Goal: Task Accomplishment & Management: Complete application form

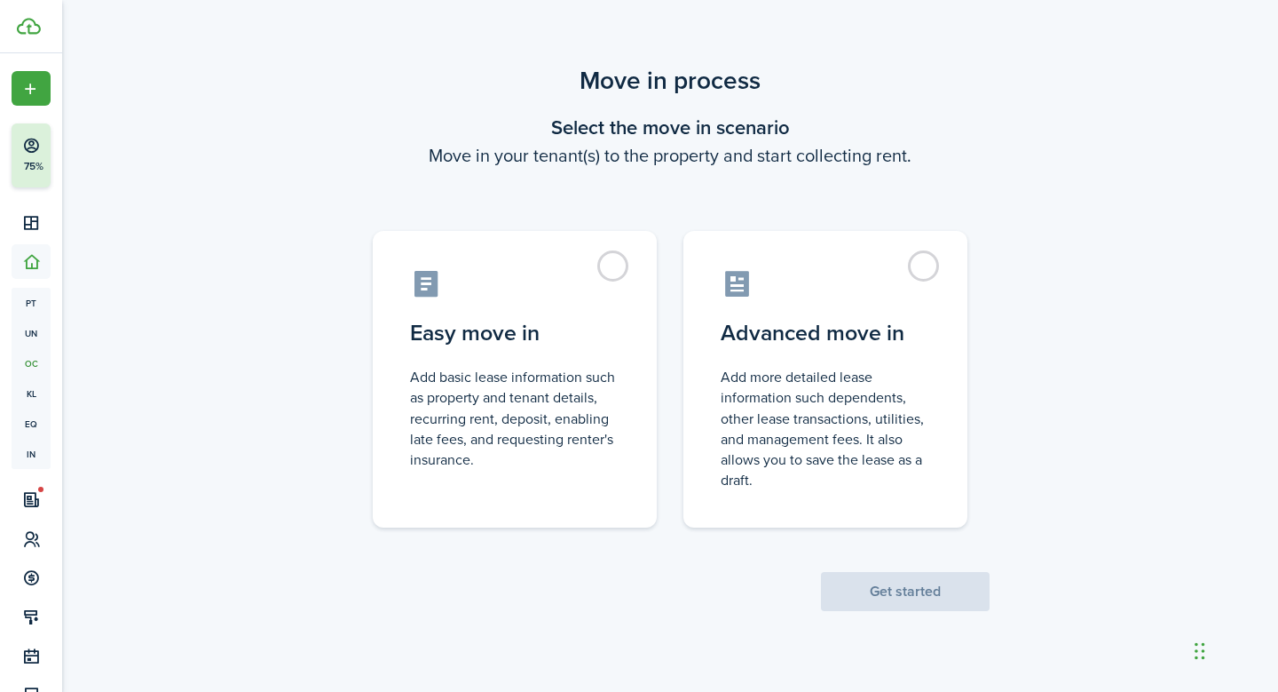
drag, startPoint x: 0, startPoint y: 0, endPoint x: 1032, endPoint y: 123, distance: 1038.9
click at [1032, 123] on div "Move in process Select the move in scenario Move in your tenant(s) to the prope…" at bounding box center [670, 336] width 1216 height 566
click at [615, 256] on label "Easy move in Add basic lease information such as property and tenant details, r…" at bounding box center [515, 374] width 284 height 297
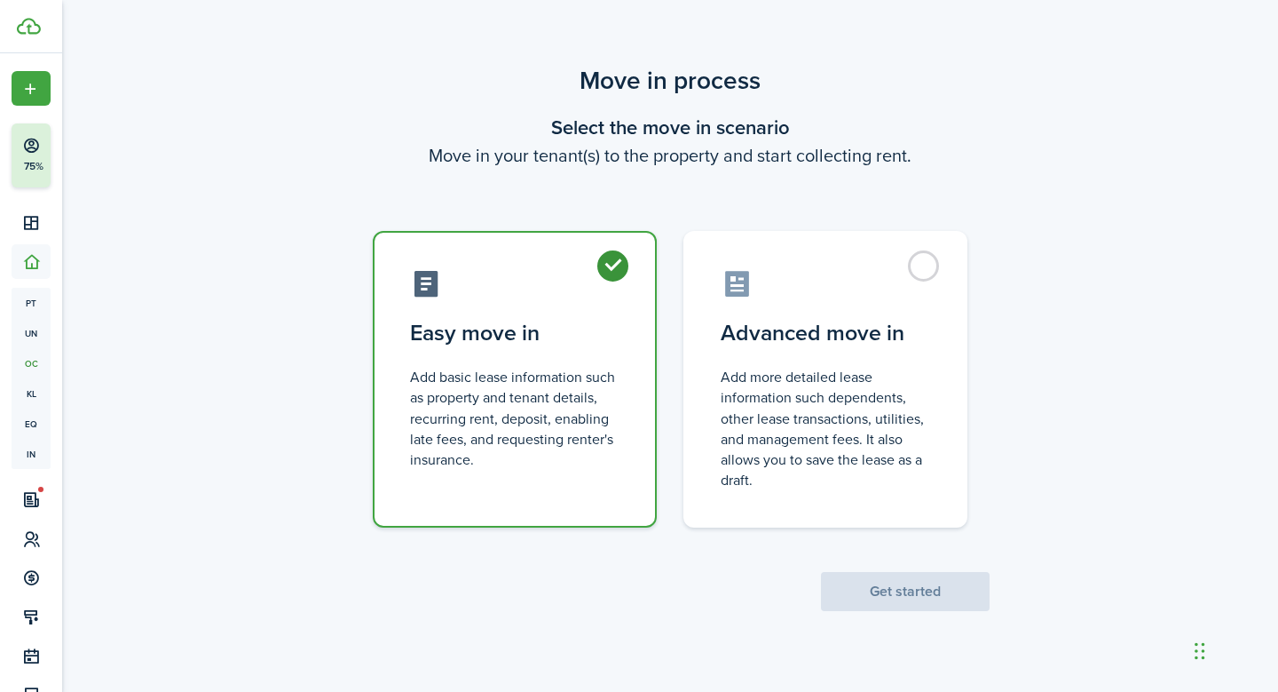
radio input "true"
click at [879, 595] on button "Get started" at bounding box center [905, 591] width 169 height 39
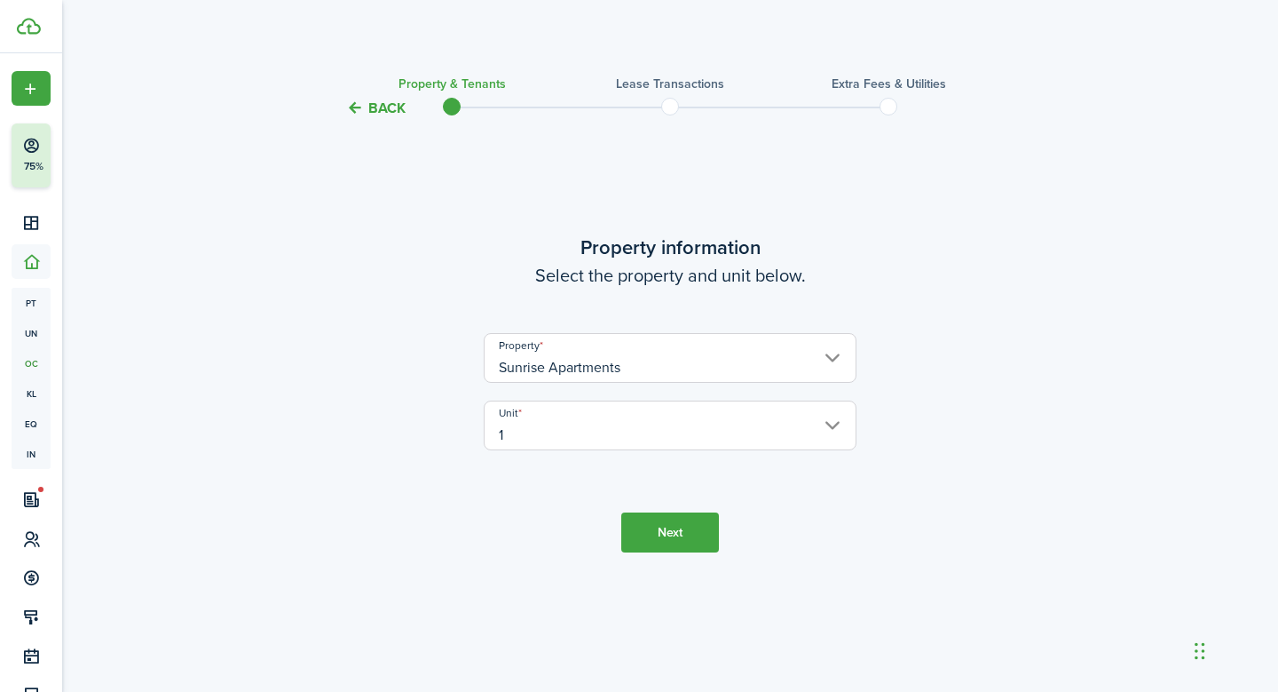
click at [673, 519] on button "Next" at bounding box center [670, 532] width 98 height 40
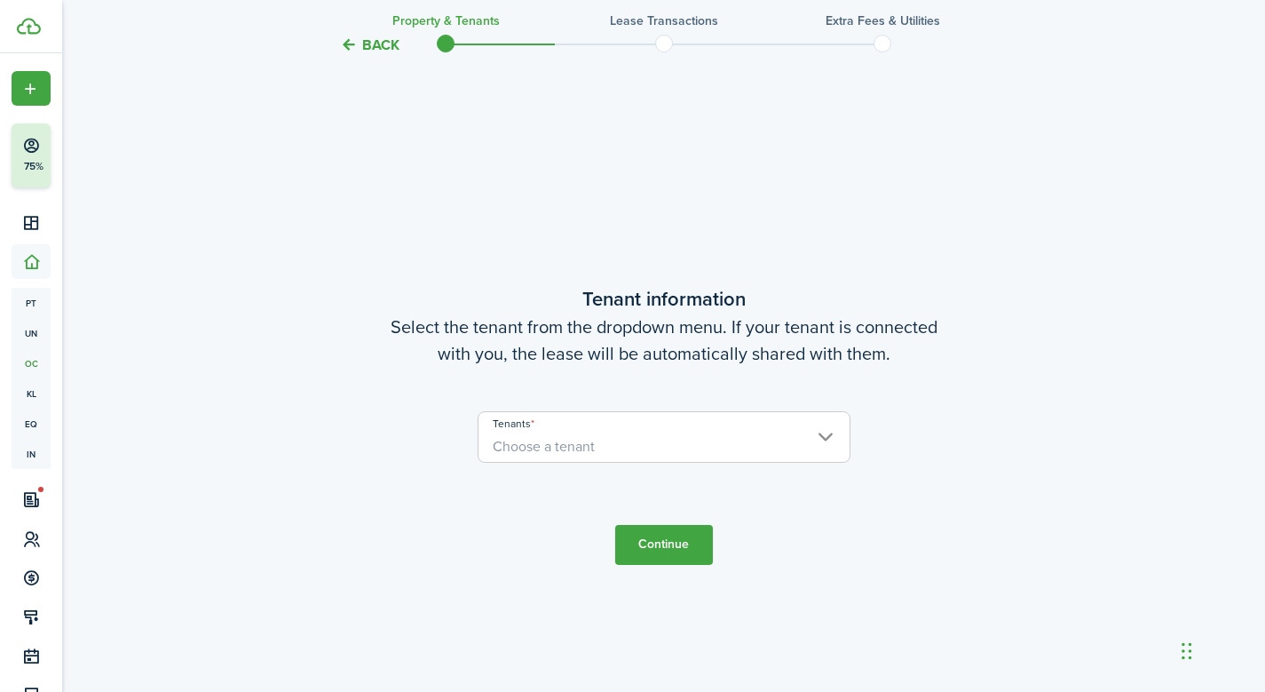
scroll to position [573, 0]
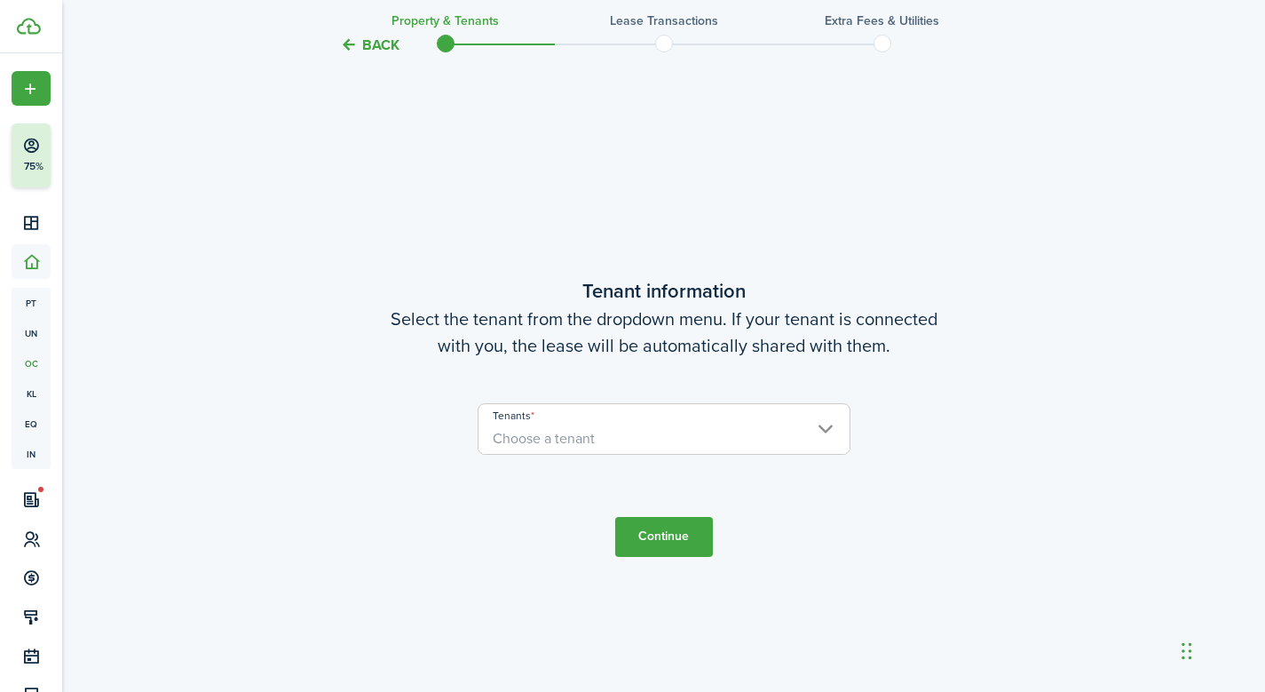
click at [815, 434] on span "Choose a tenant" at bounding box center [664, 438] width 371 height 30
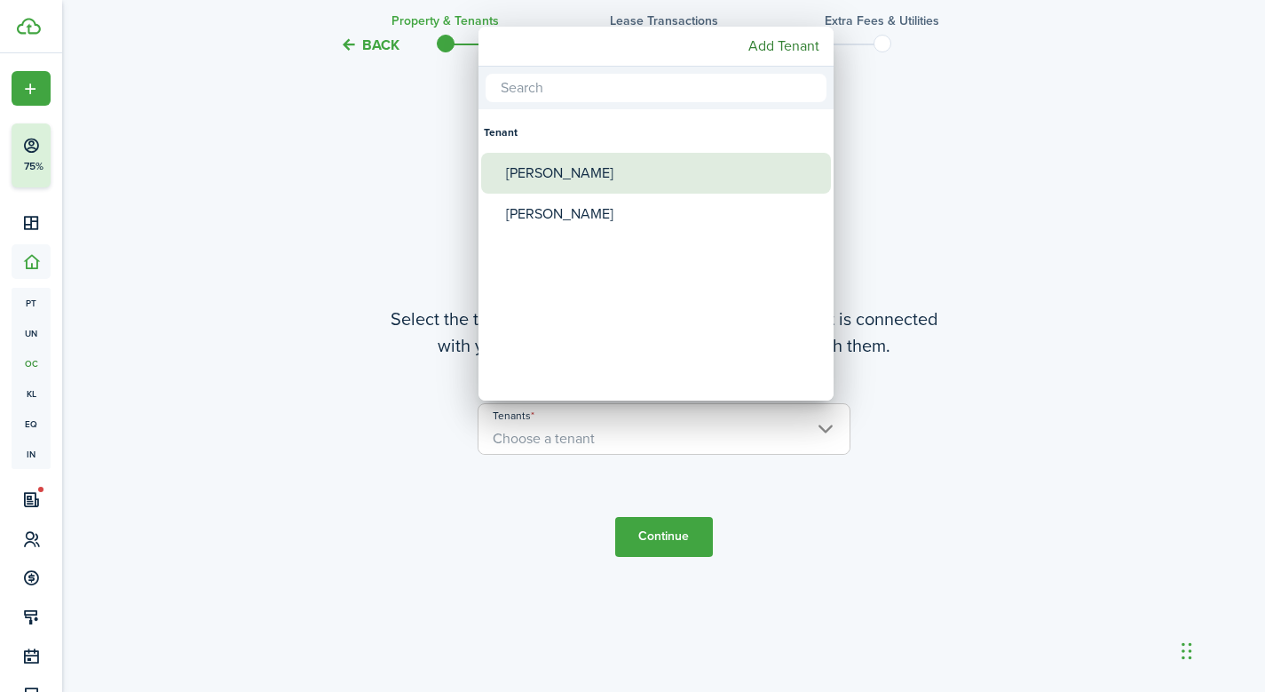
click at [629, 183] on div "[PERSON_NAME]" at bounding box center [663, 173] width 314 height 41
type input "[PERSON_NAME]"
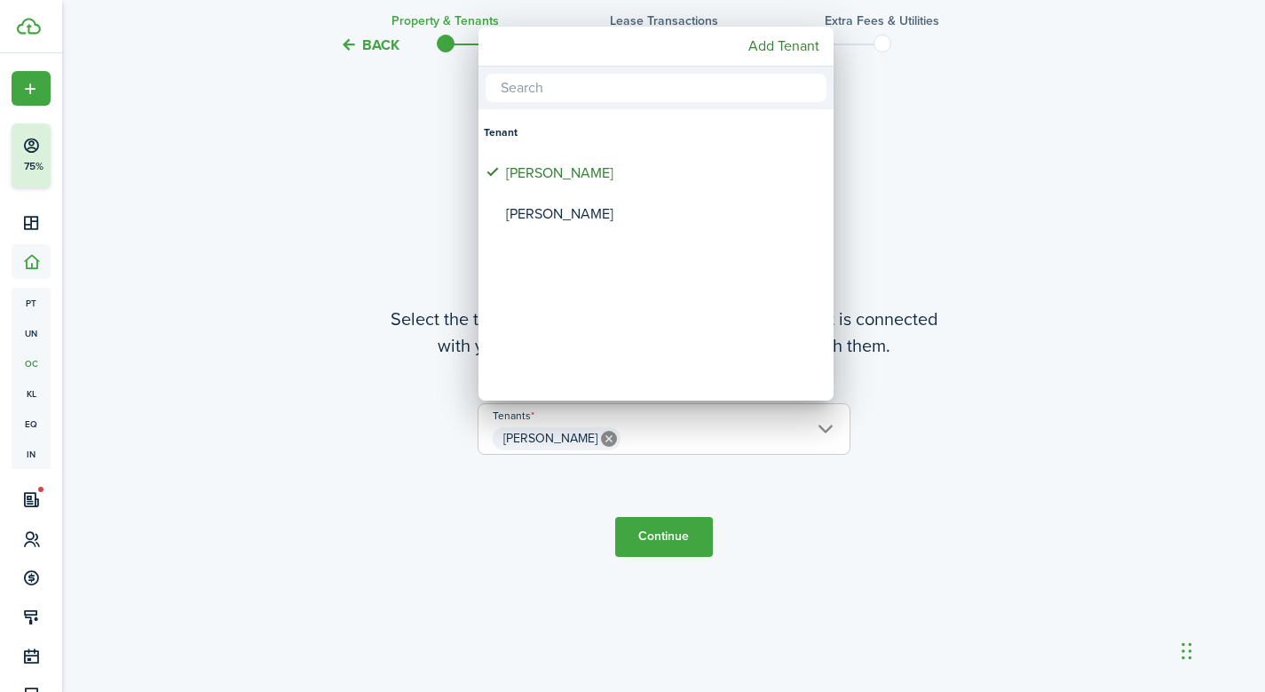
click at [665, 543] on div at bounding box center [632, 346] width 1549 height 976
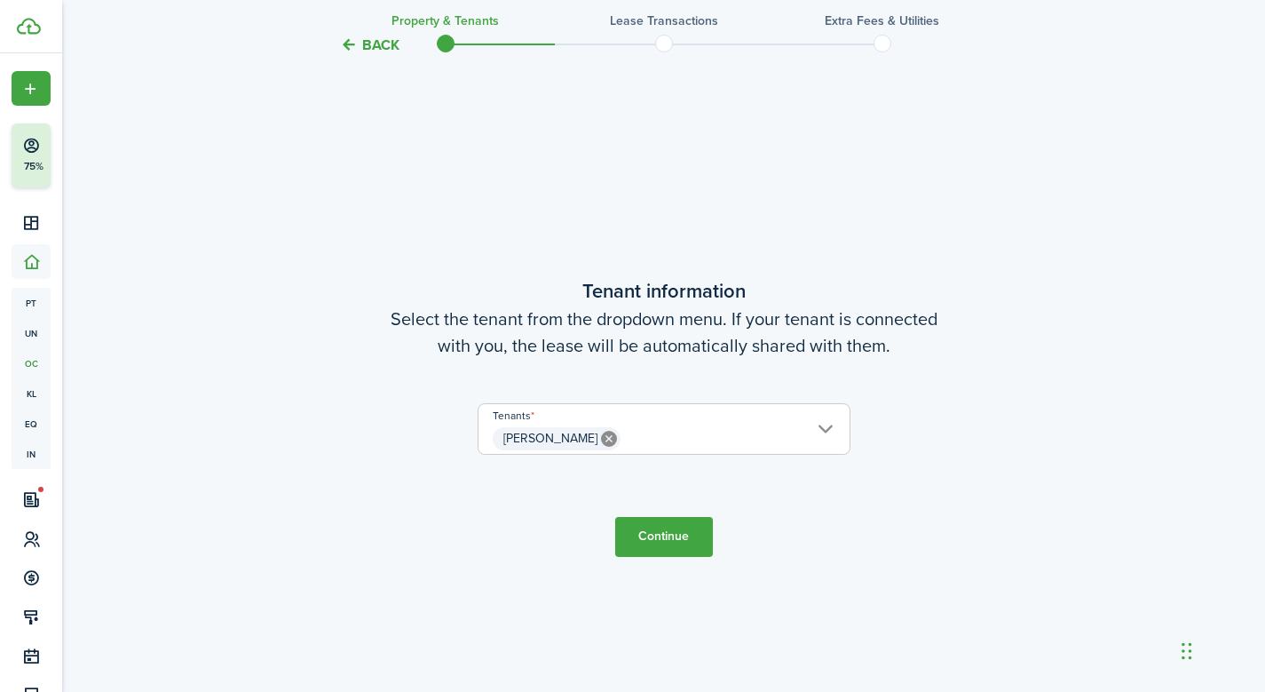
click at [665, 543] on button "Continue" at bounding box center [664, 537] width 98 height 40
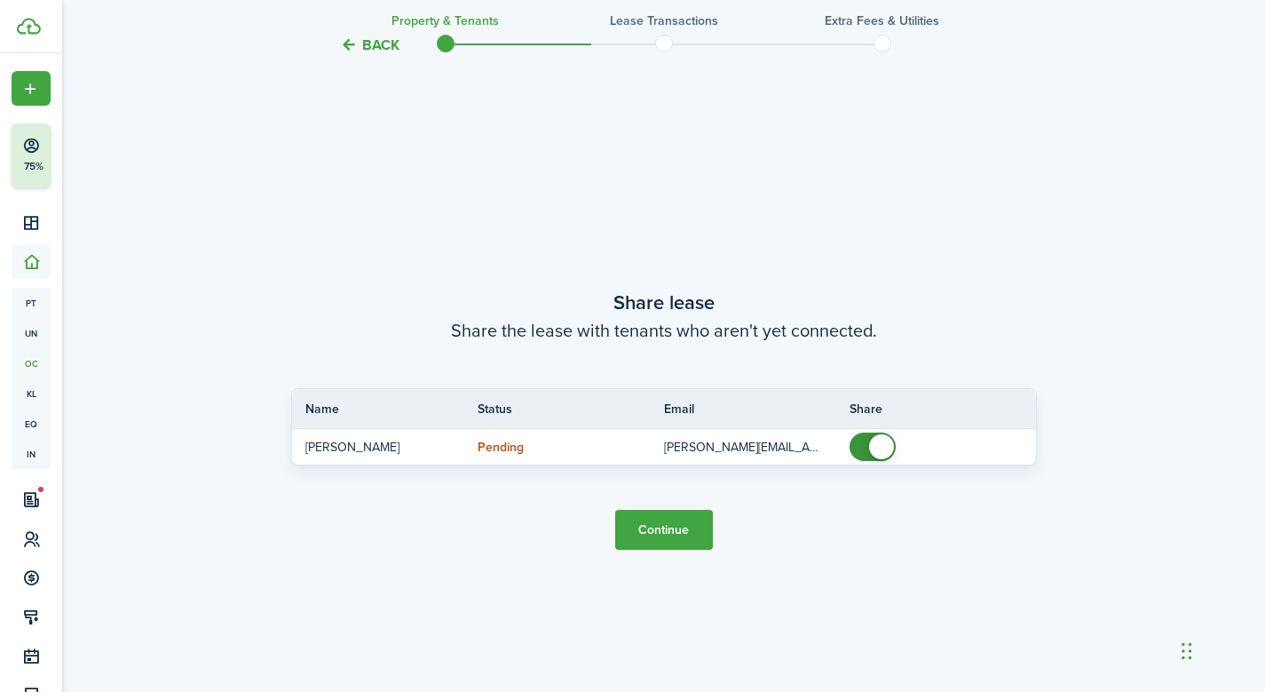
scroll to position [1264, 0]
click at [664, 526] on button "Continue" at bounding box center [664, 527] width 98 height 40
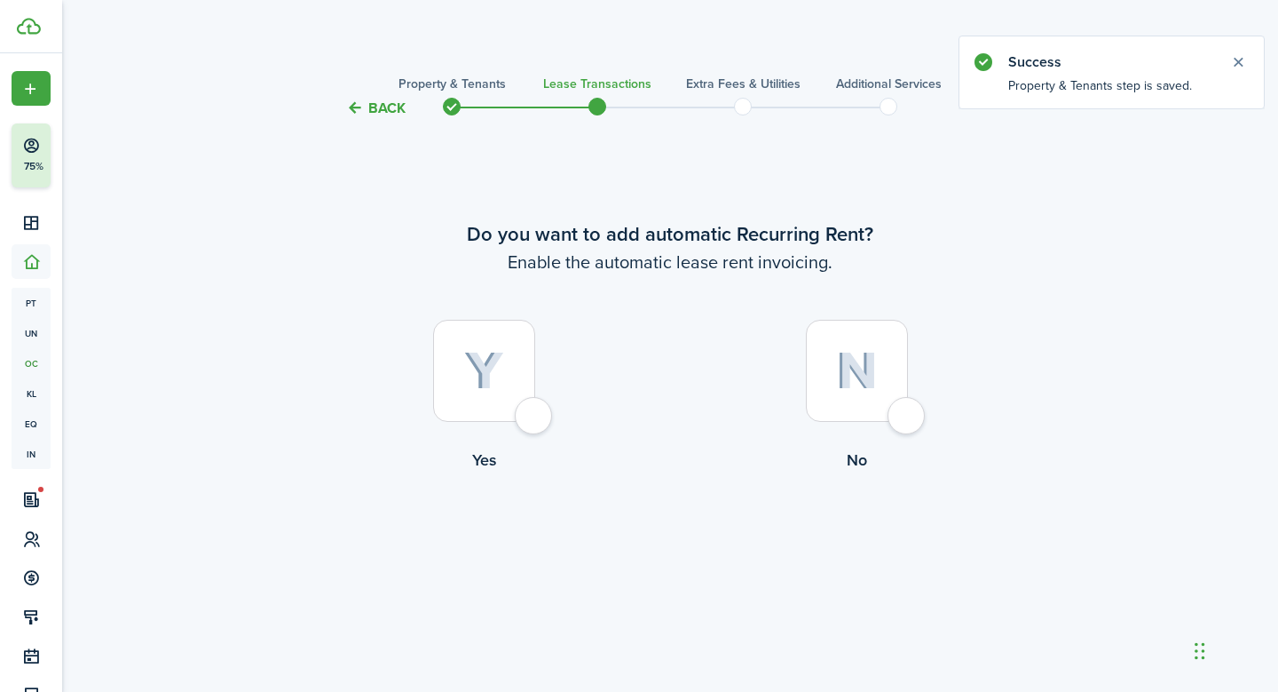
click at [527, 422] on div at bounding box center [484, 371] width 102 height 102
radio input "true"
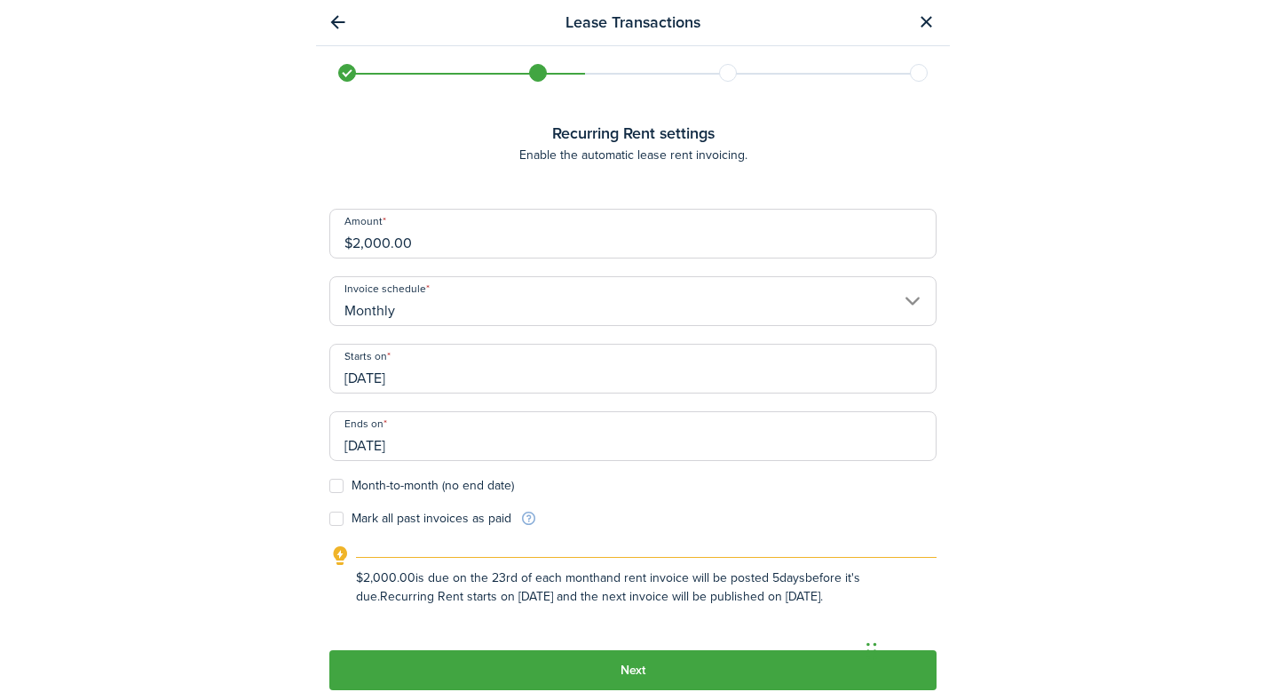
scroll to position [573, 0]
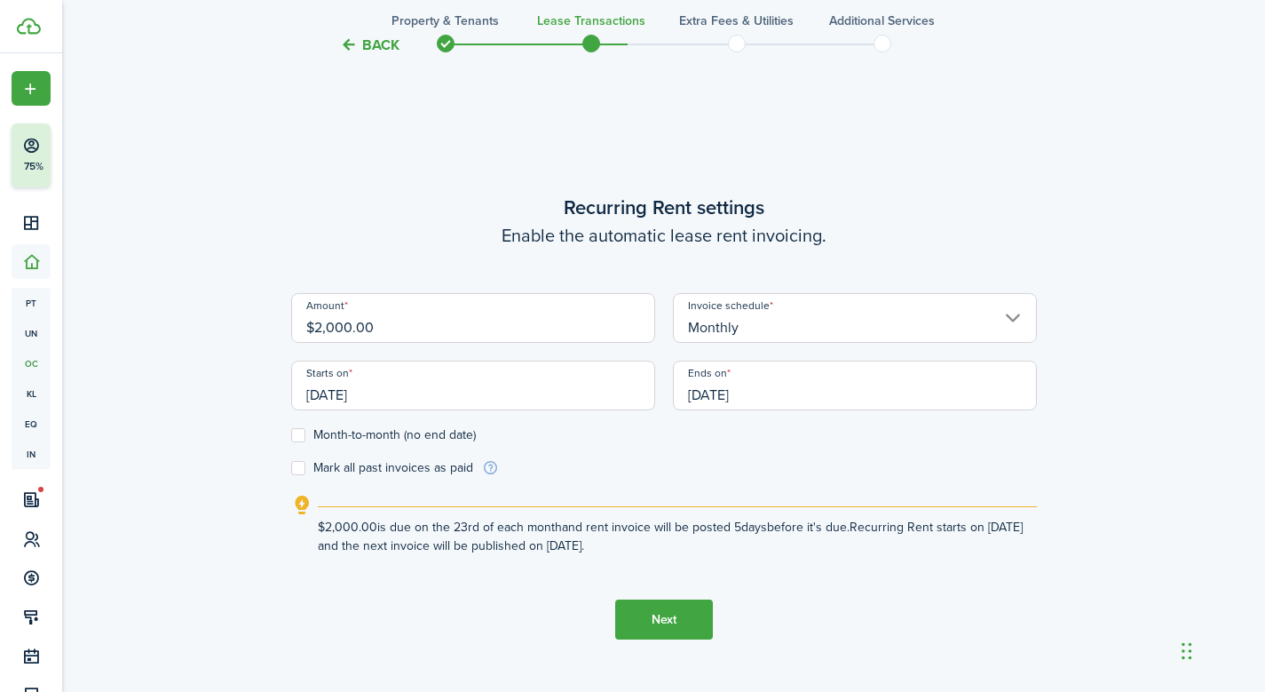
click at [360, 397] on input "[DATE]" at bounding box center [473, 385] width 364 height 50
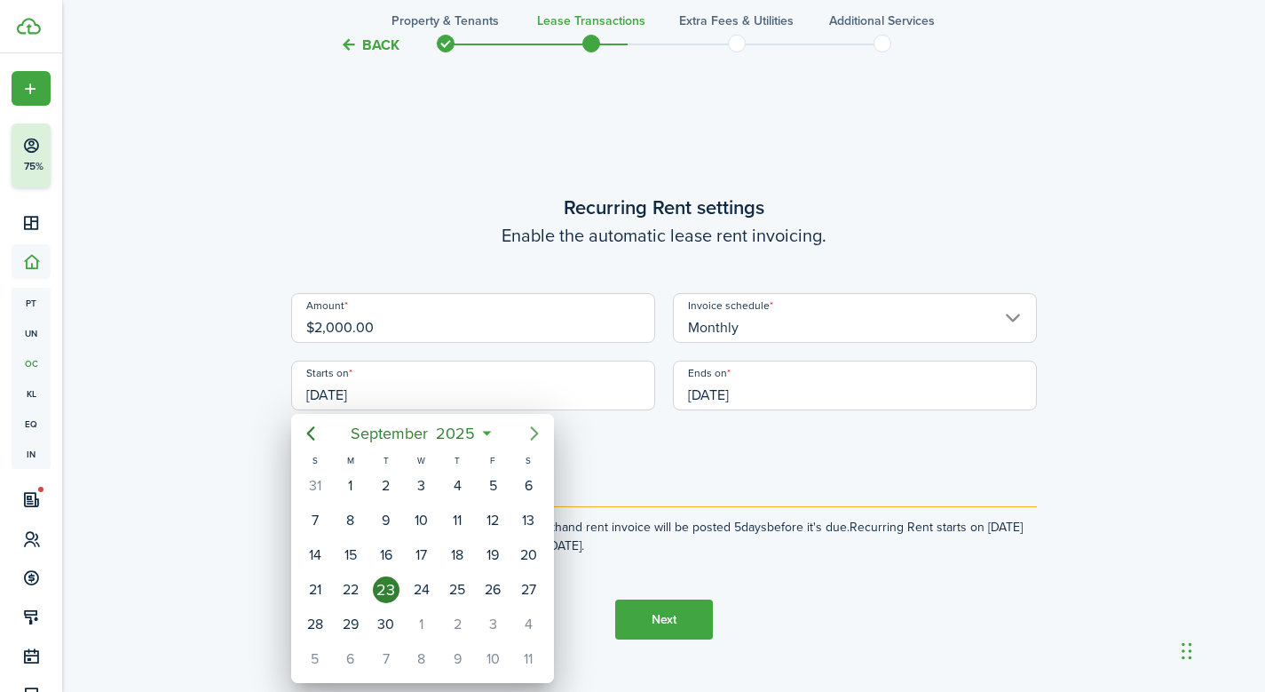
click at [535, 432] on icon "Next page" at bounding box center [534, 433] width 8 height 14
click at [348, 523] on div "6" at bounding box center [350, 520] width 27 height 27
type input "[DATE]"
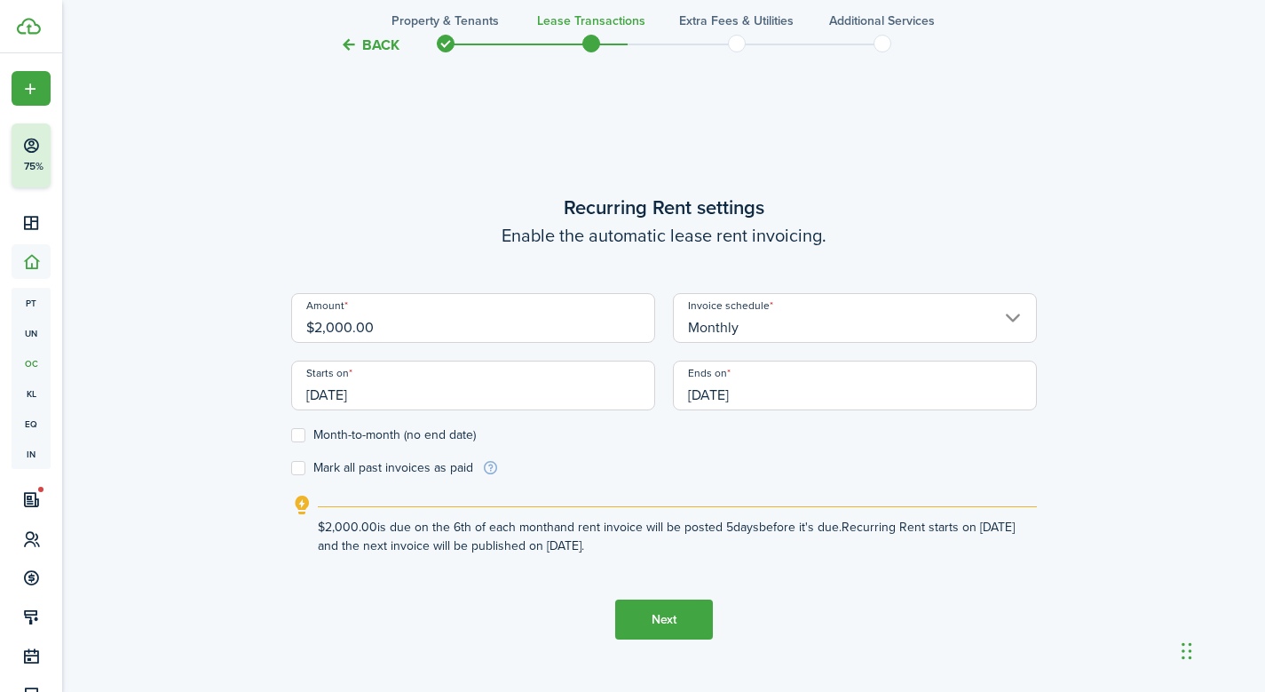
click at [796, 384] on input "[DATE]" at bounding box center [855, 385] width 364 height 50
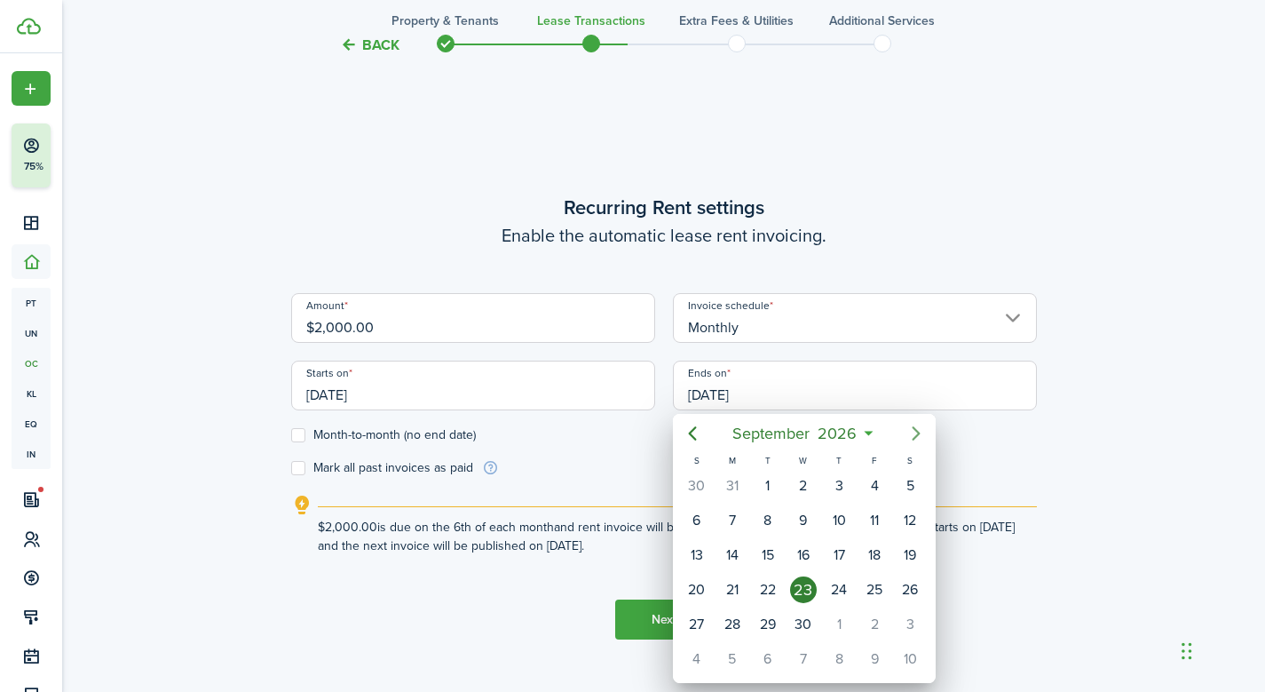
click at [912, 429] on icon "Next page" at bounding box center [916, 433] width 21 height 21
click at [769, 519] on div "6" at bounding box center [768, 520] width 27 height 27
type input "[DATE]"
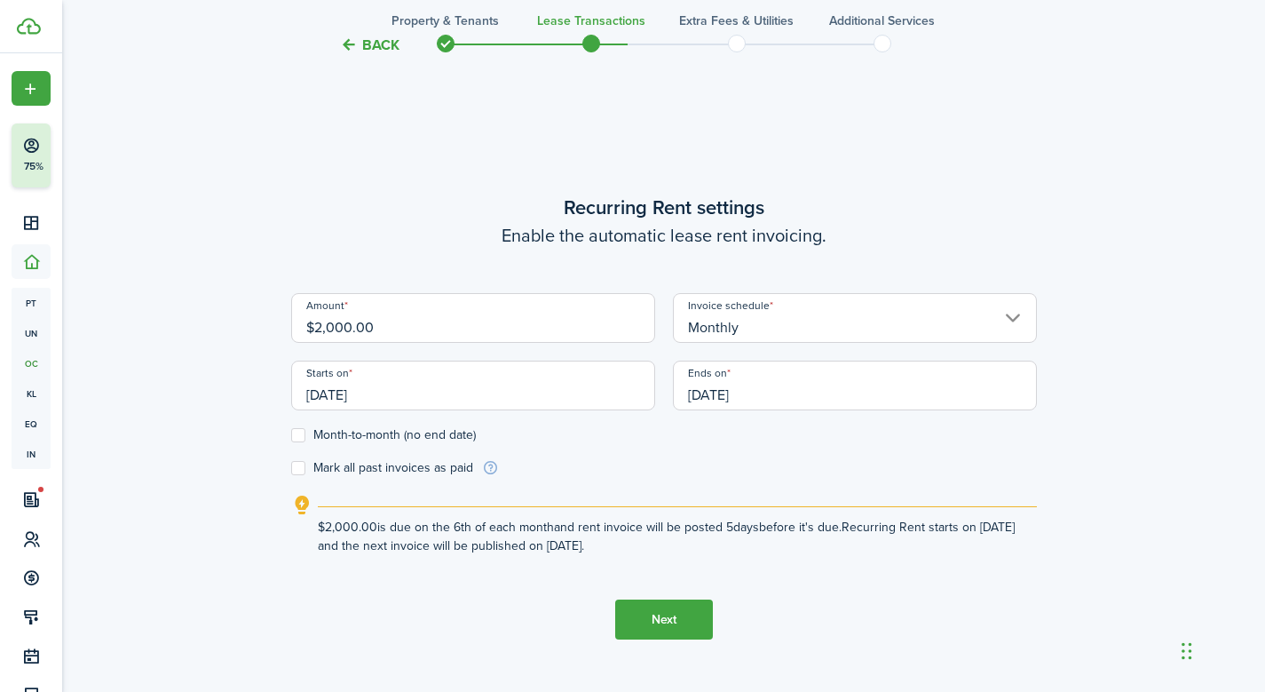
click at [673, 619] on button "Next" at bounding box center [664, 619] width 98 height 40
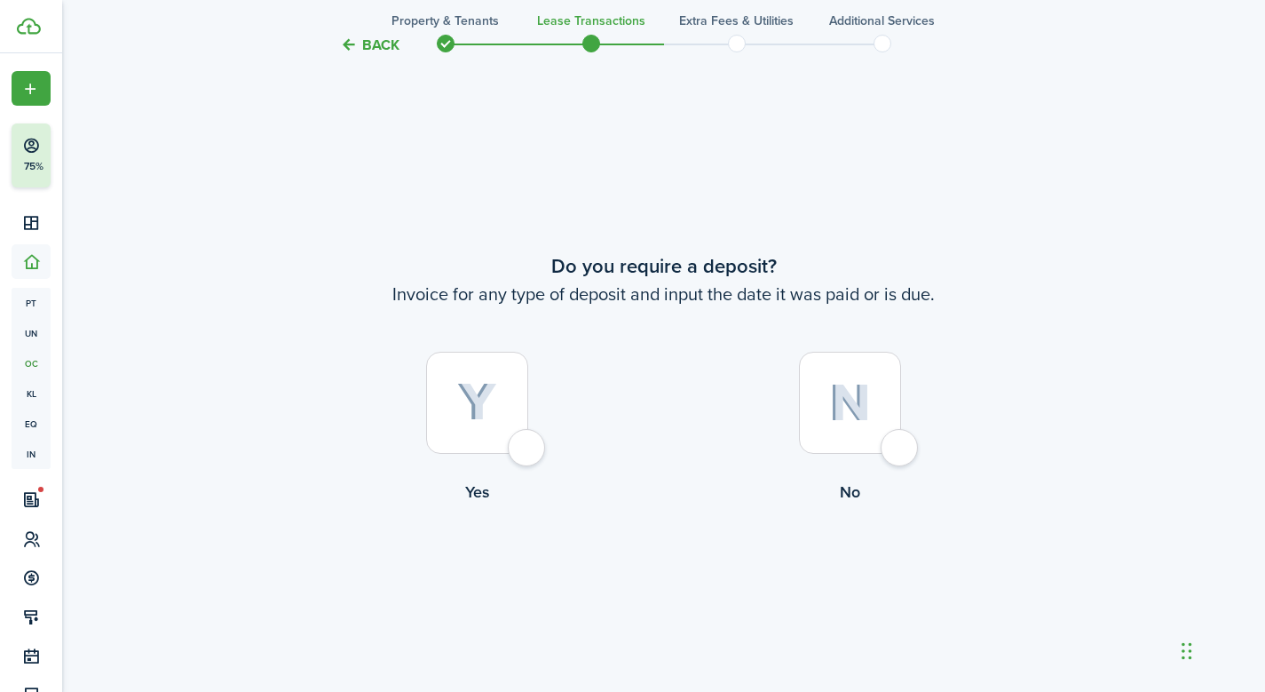
scroll to position [1264, 0]
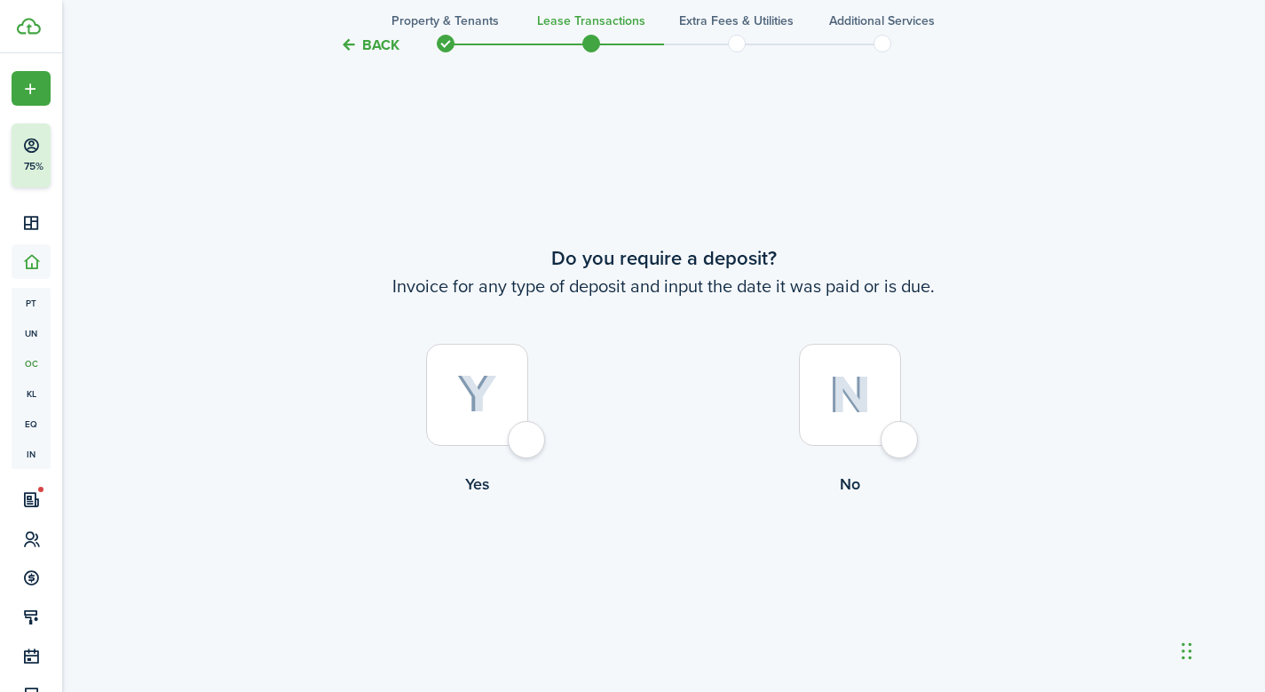
click at [890, 442] on div at bounding box center [850, 395] width 102 height 102
radio input "true"
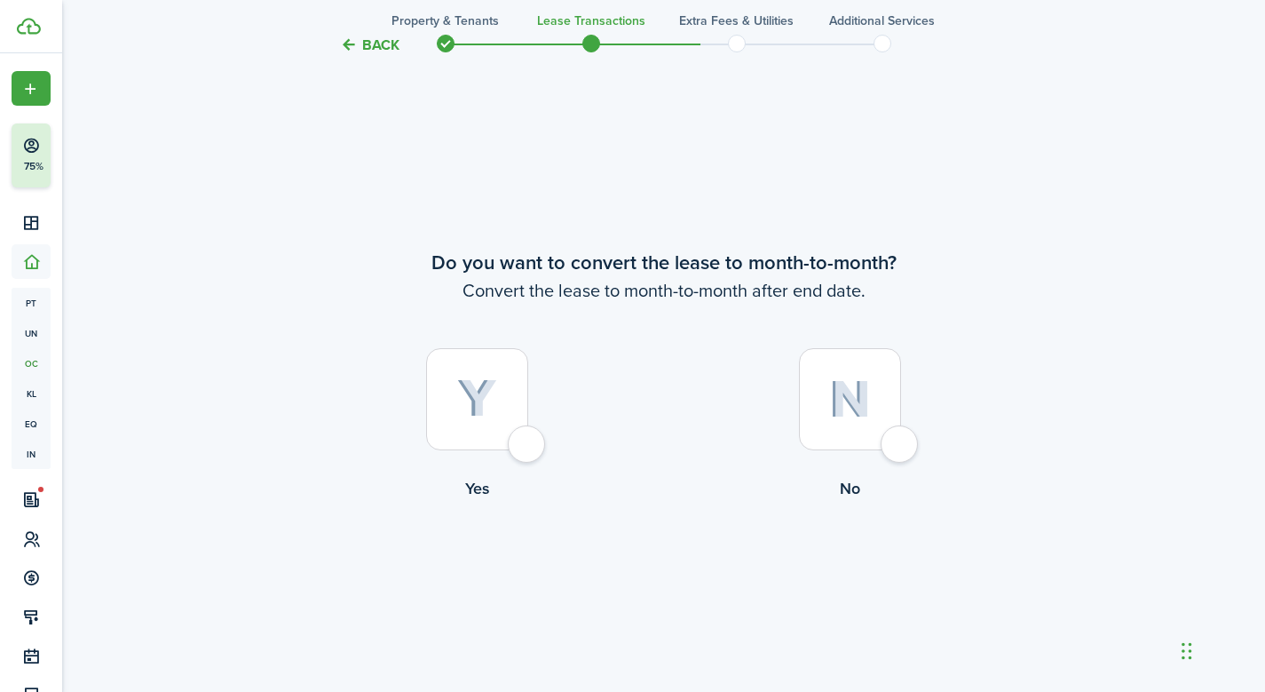
scroll to position [1956, 0]
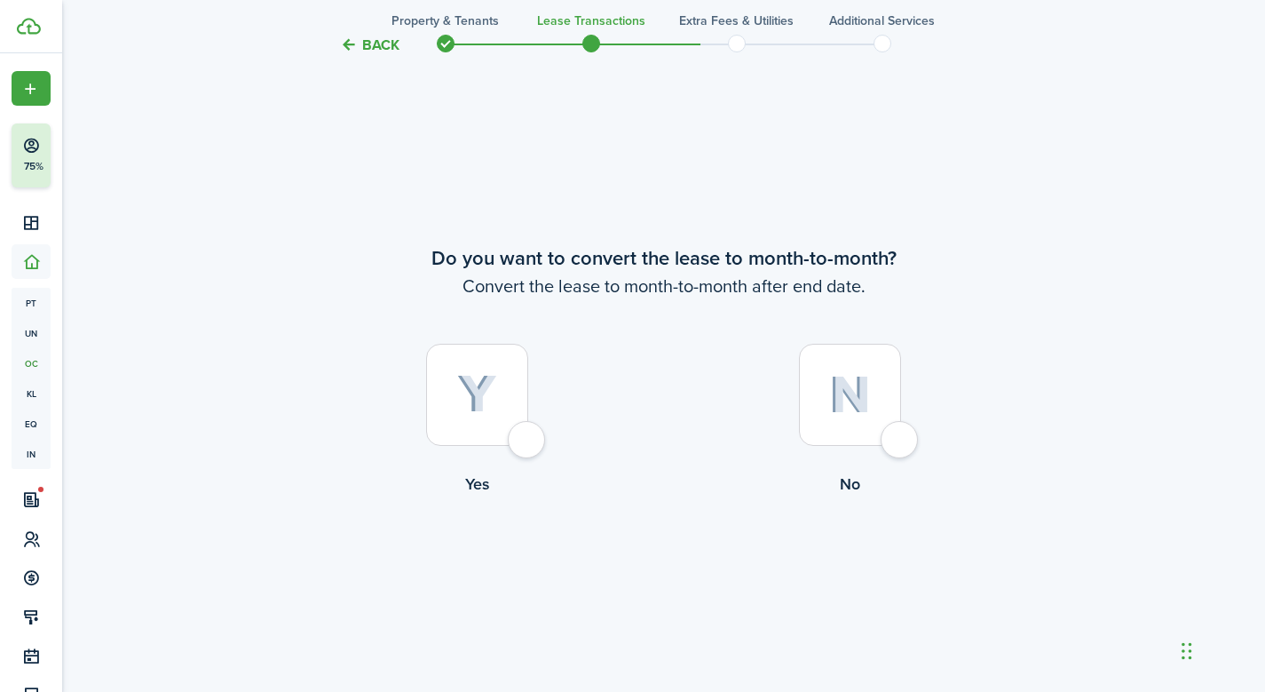
click at [888, 446] on div at bounding box center [850, 395] width 102 height 102
radio input "true"
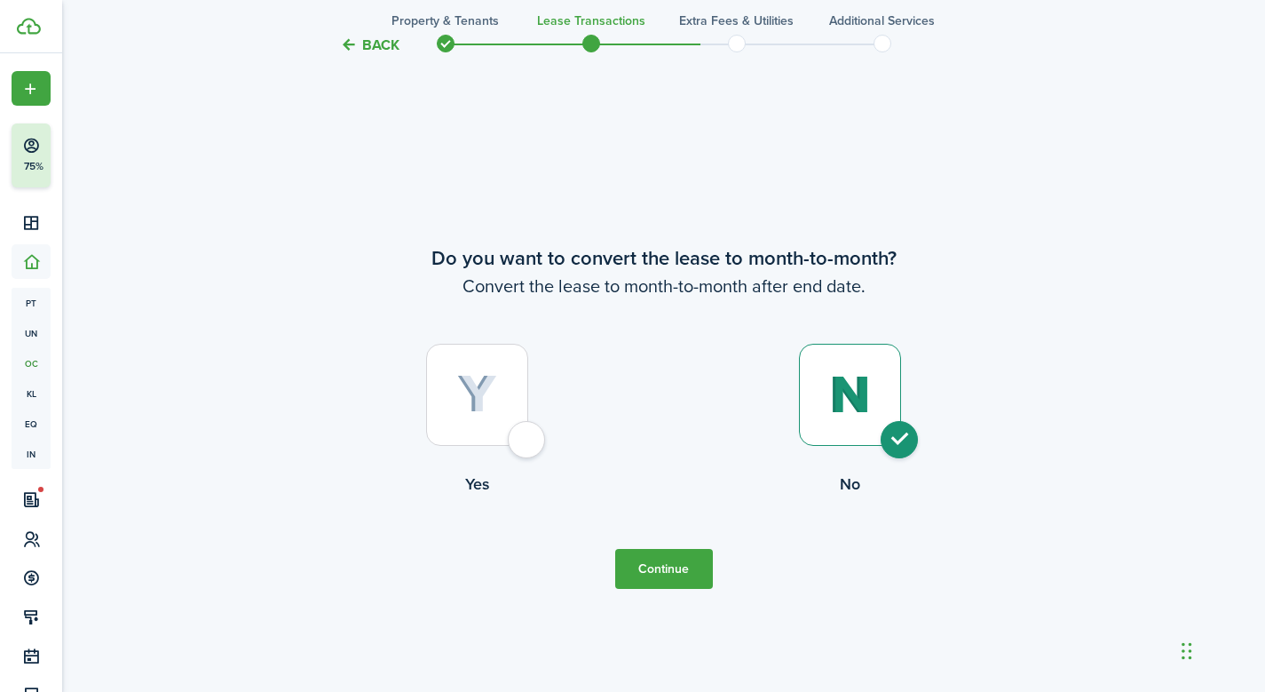
click at [670, 574] on button "Continue" at bounding box center [664, 569] width 98 height 40
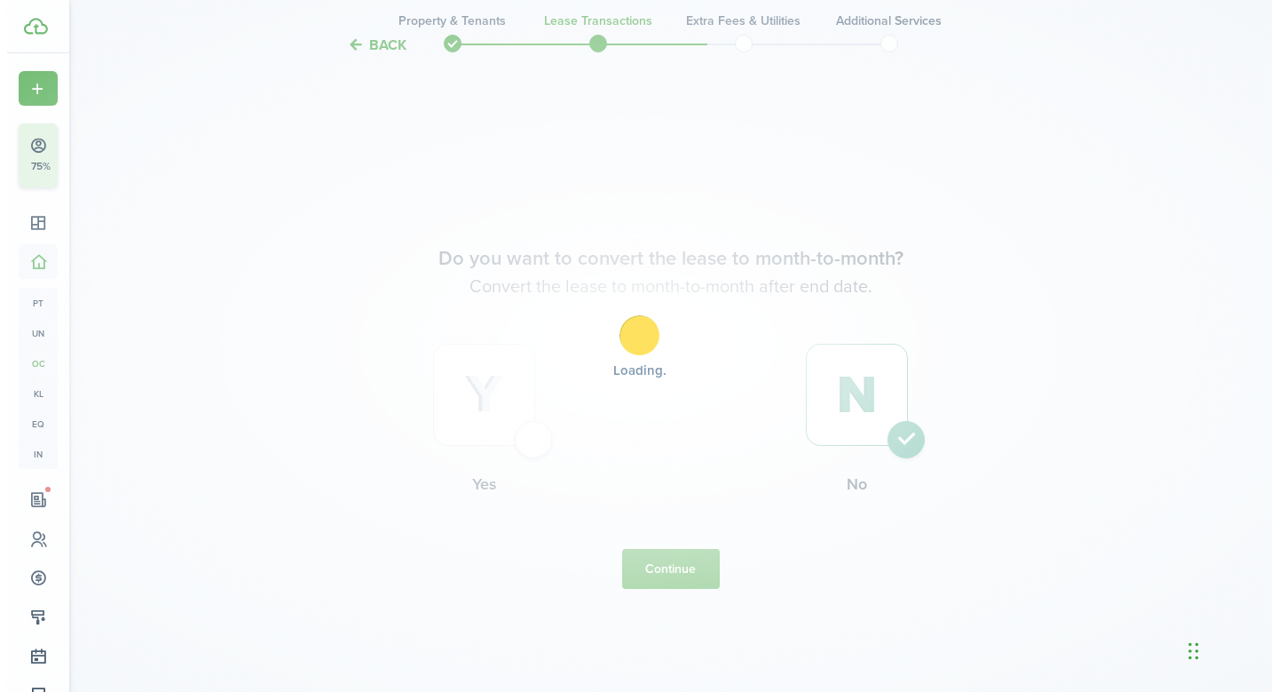
scroll to position [0, 0]
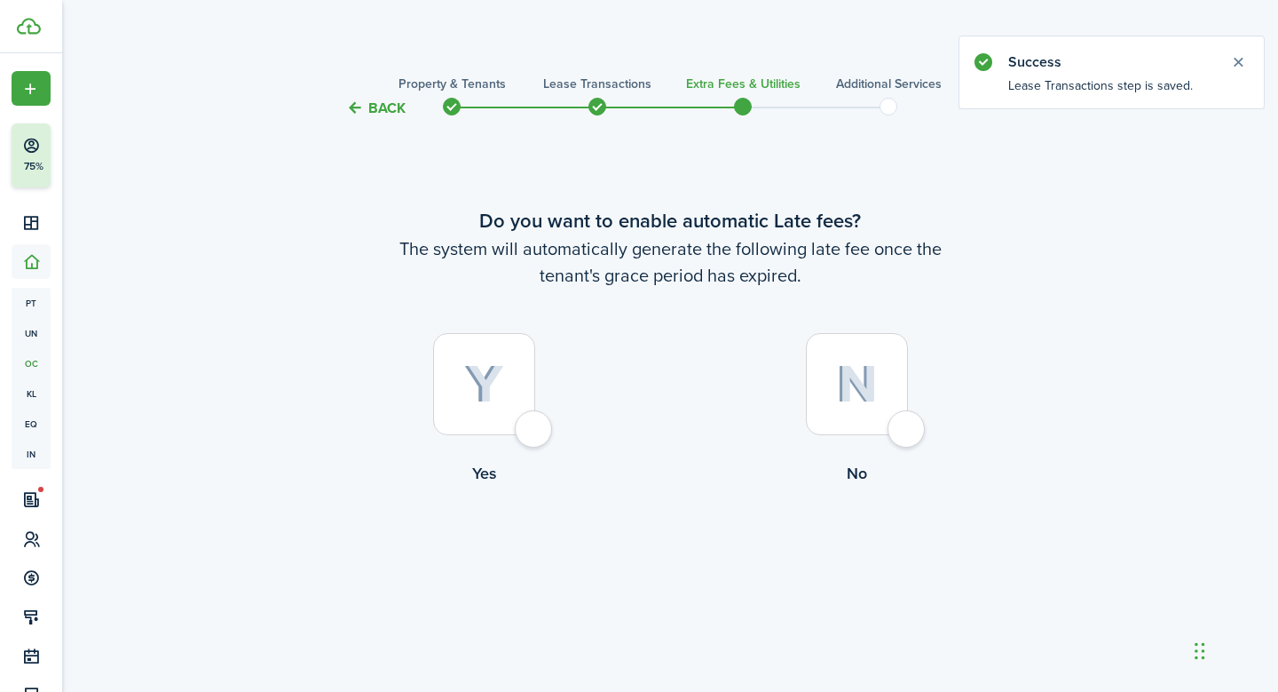
click at [908, 433] on div at bounding box center [857, 384] width 102 height 102
radio input "true"
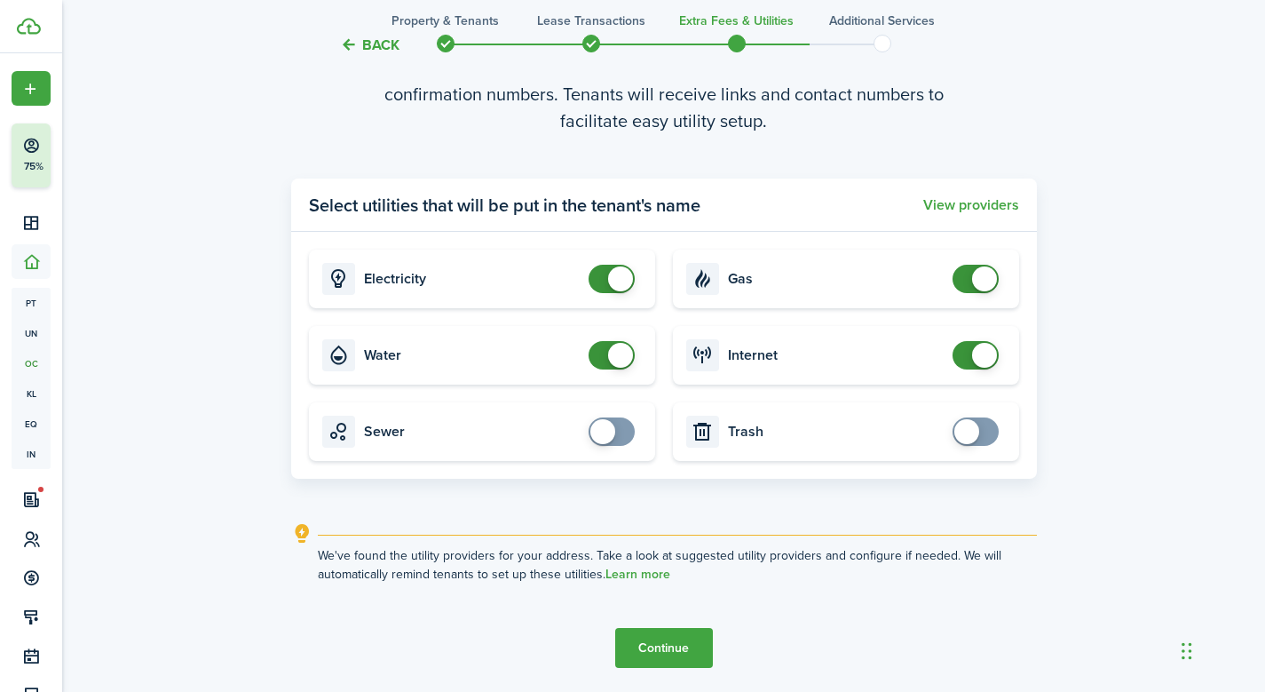
scroll to position [714, 0]
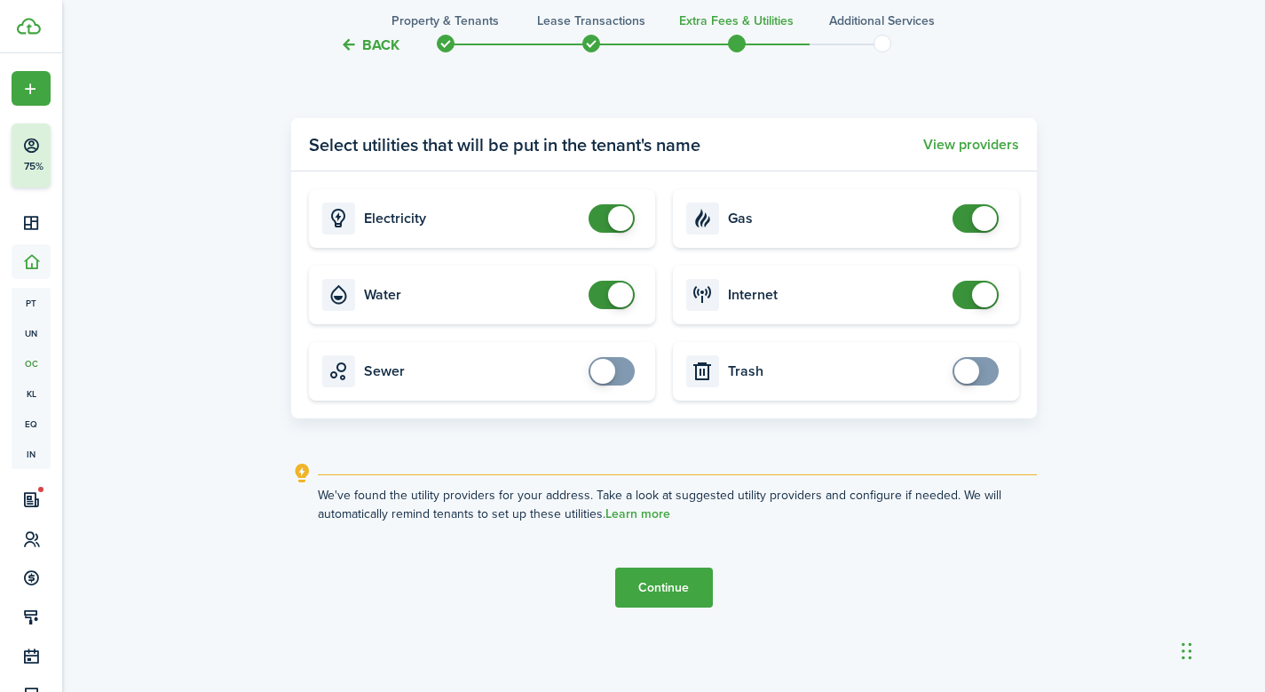
click at [675, 590] on button "Continue" at bounding box center [664, 587] width 98 height 40
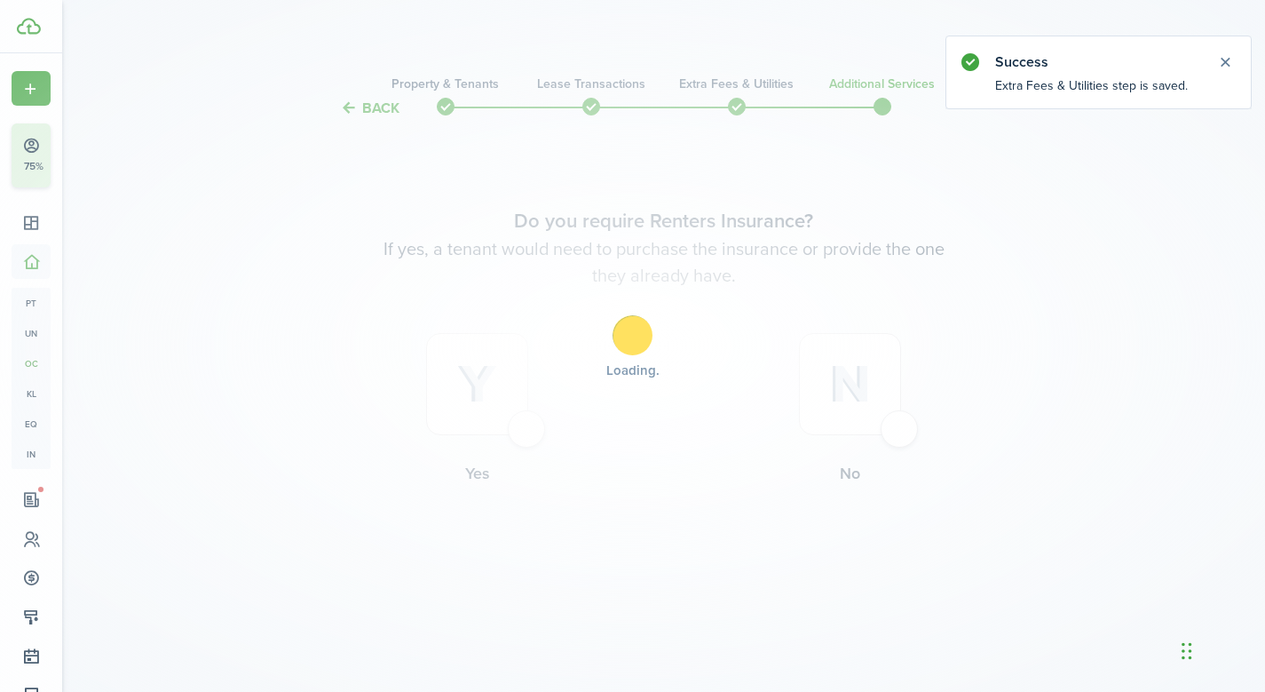
scroll to position [0, 0]
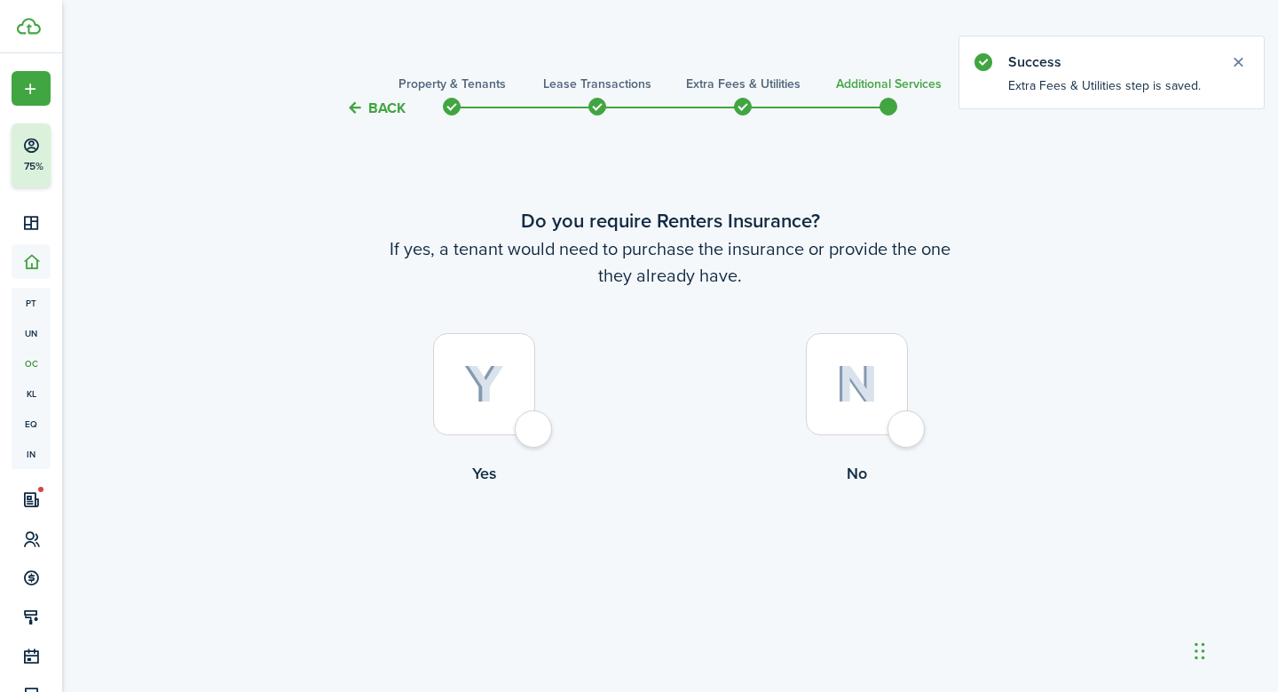
click at [901, 423] on div at bounding box center [857, 384] width 102 height 102
radio input "true"
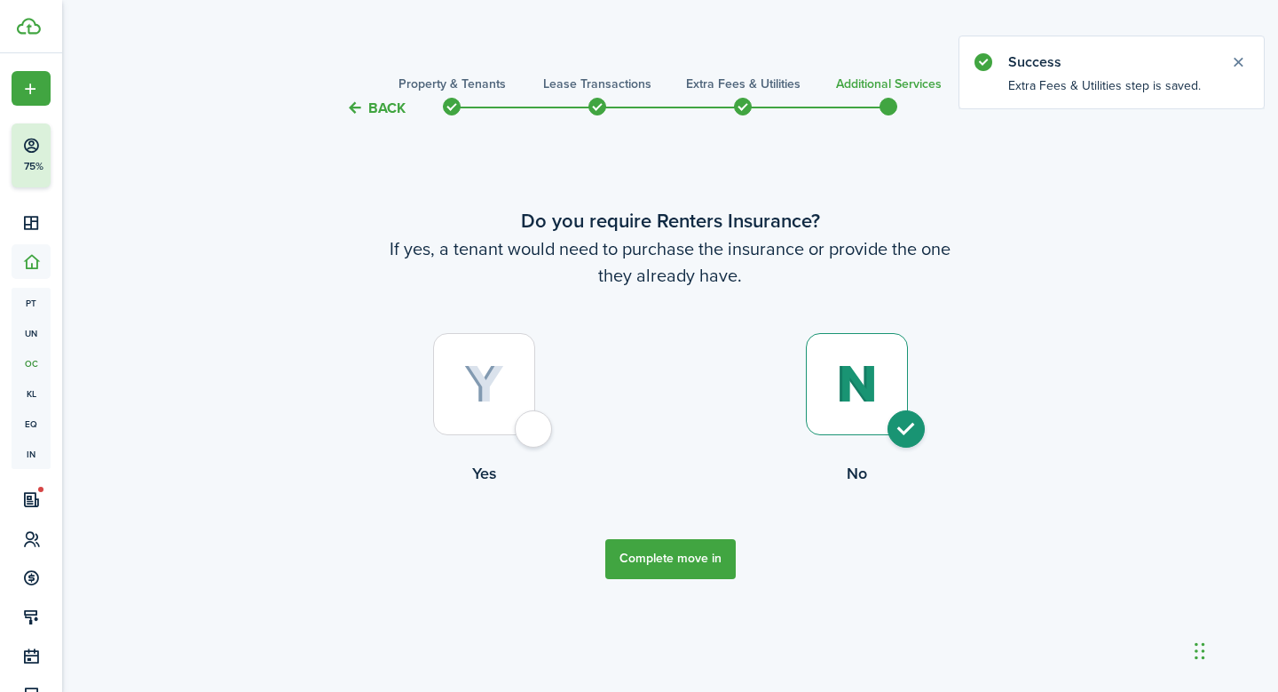
click at [670, 547] on button "Complete move in" at bounding box center [670, 559] width 131 height 40
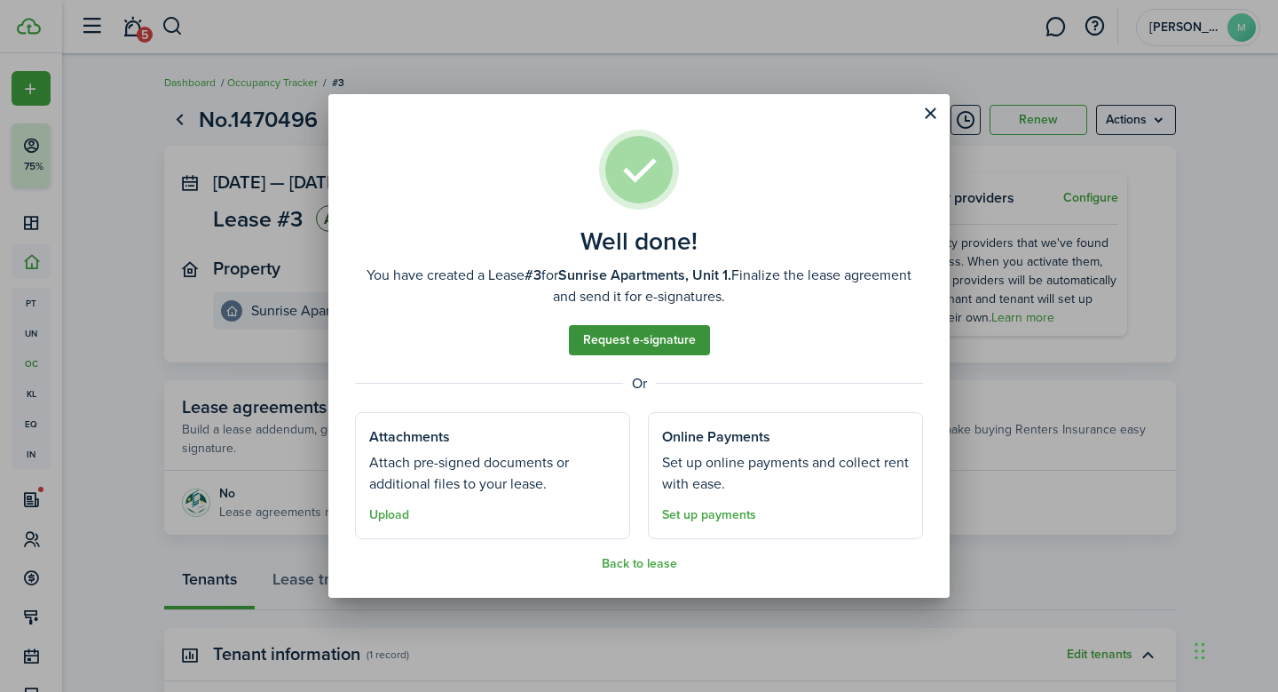
click at [637, 334] on link "Request e-signature" at bounding box center [639, 340] width 141 height 30
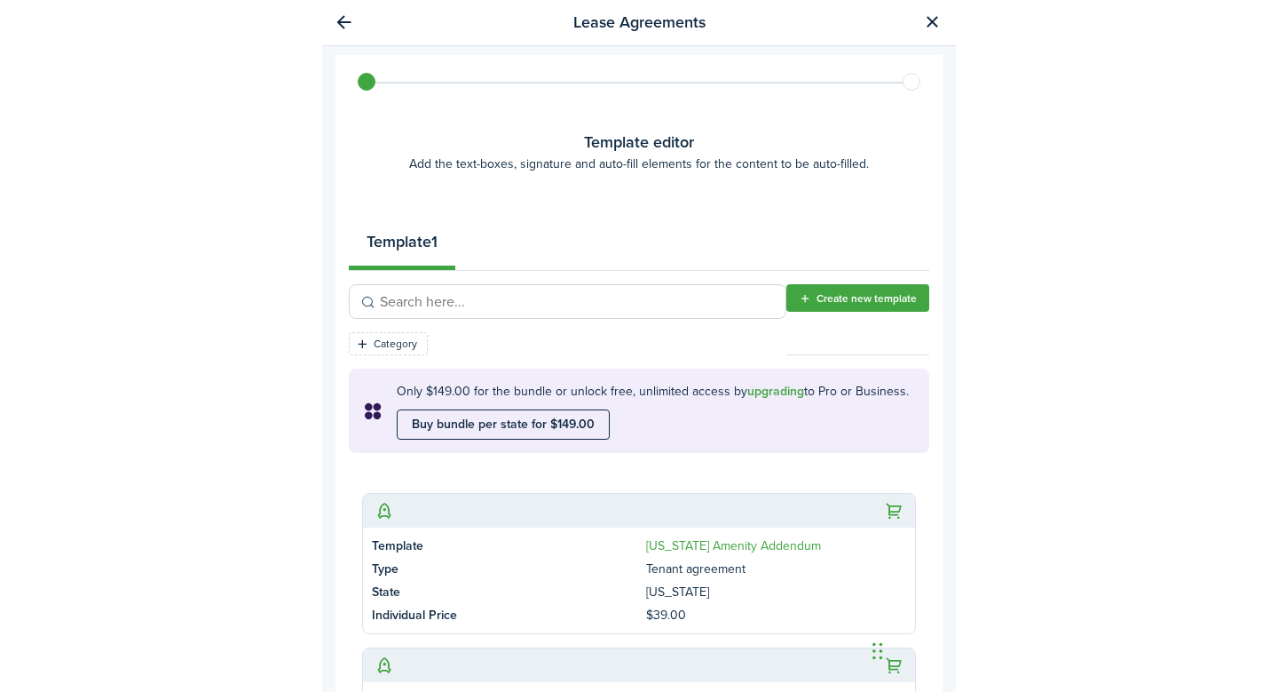
scroll to position [72, 0]
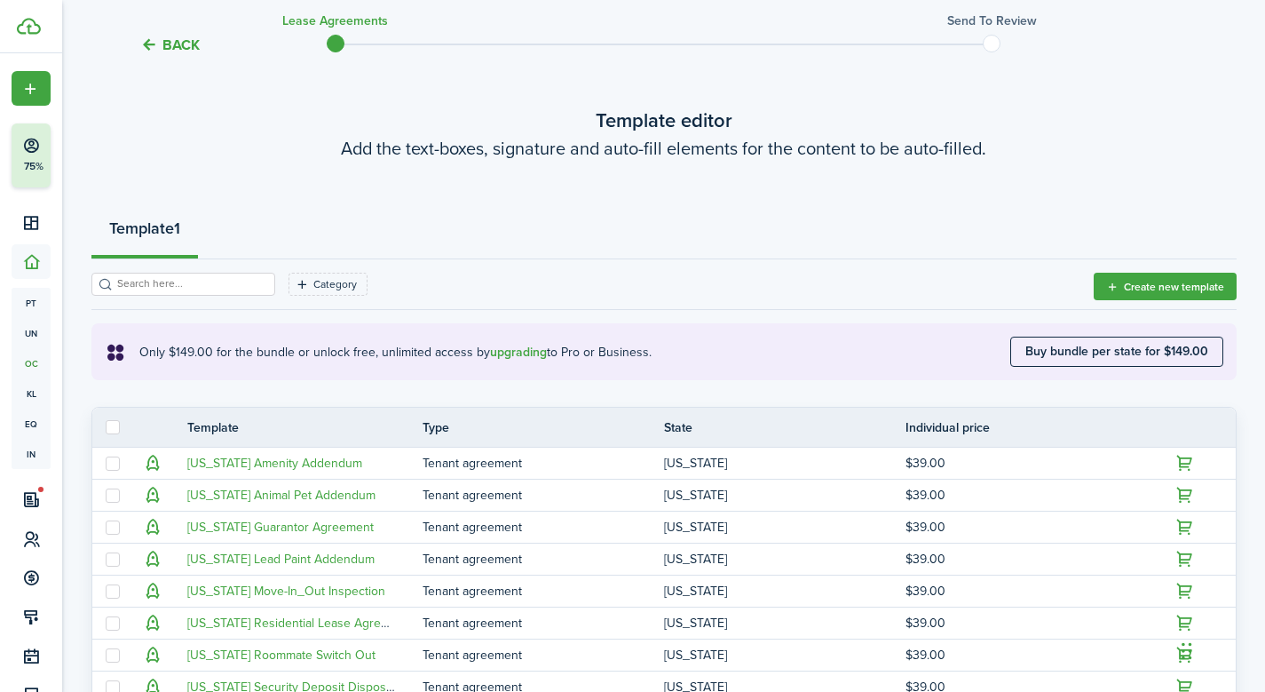
click at [181, 40] on button "Back" at bounding box center [169, 45] width 59 height 19
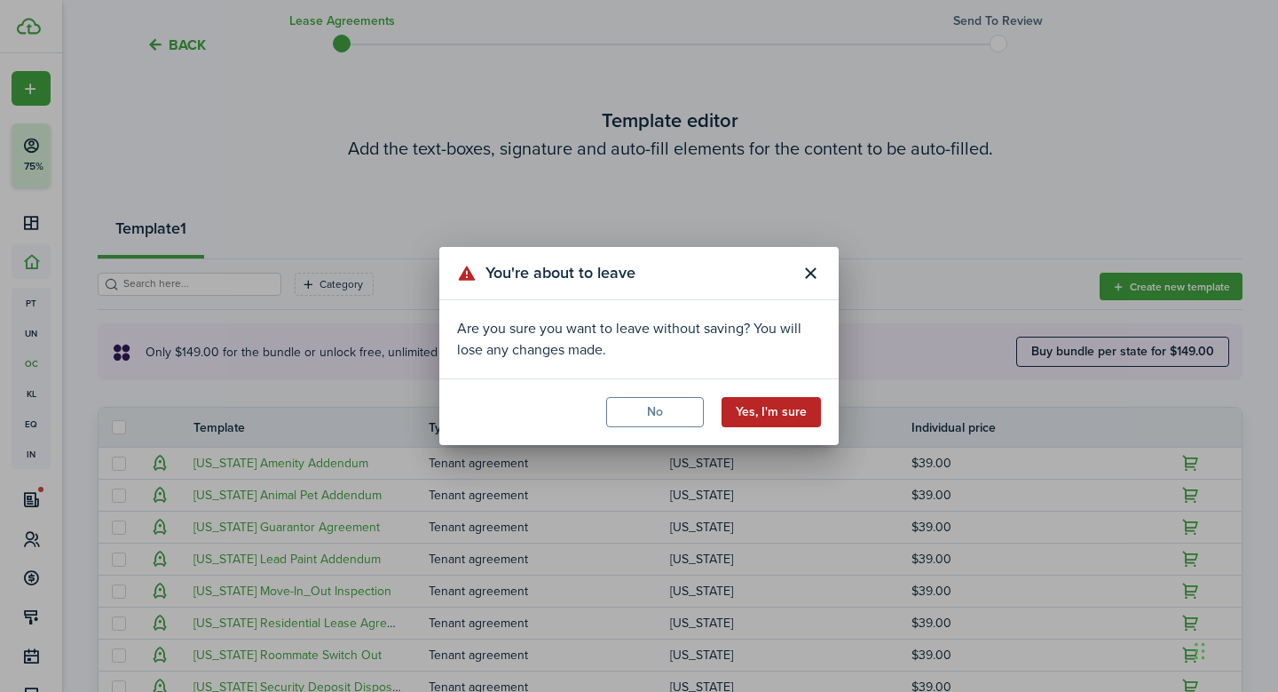
click at [747, 415] on button "Yes, I'm sure" at bounding box center [771, 412] width 99 height 30
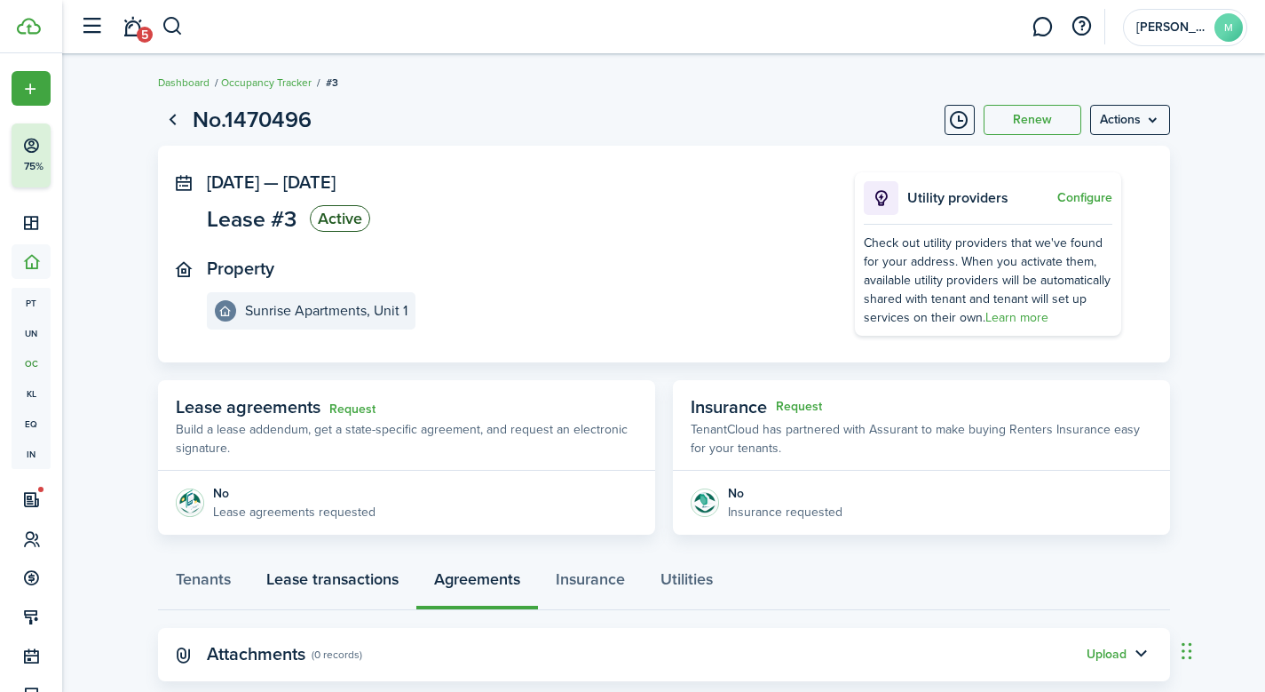
click at [366, 575] on link "Lease transactions" at bounding box center [333, 583] width 168 height 53
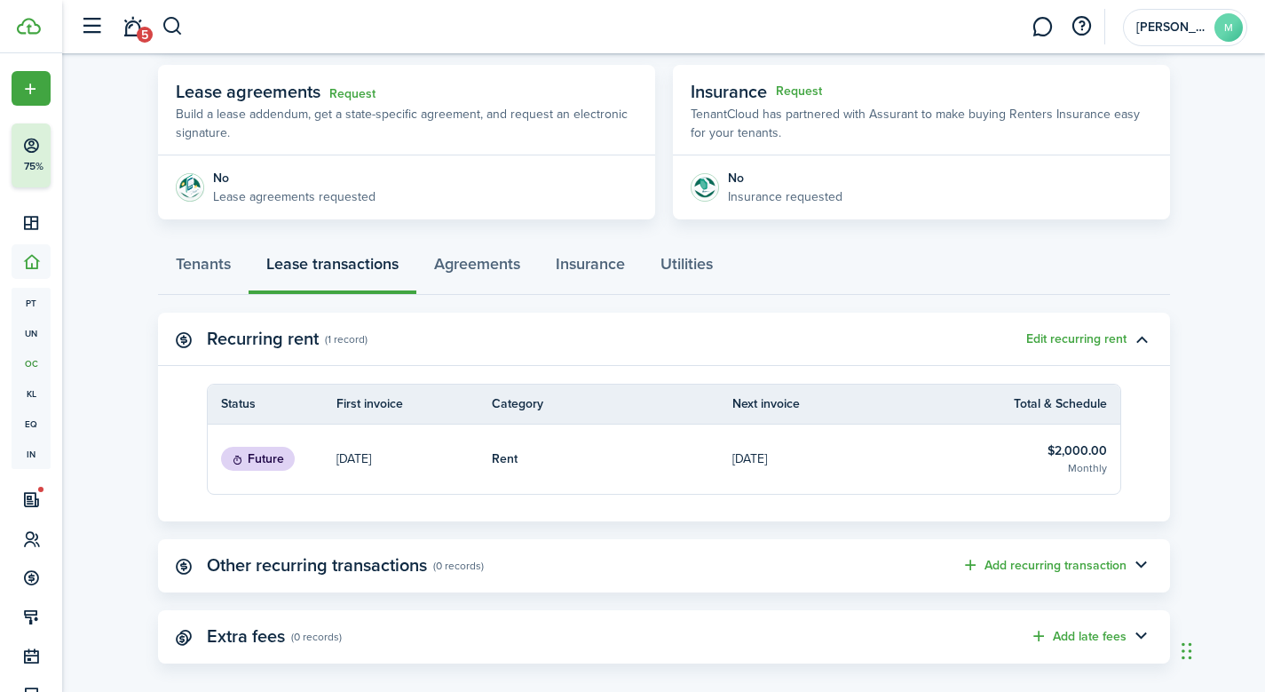
scroll to position [335, 0]
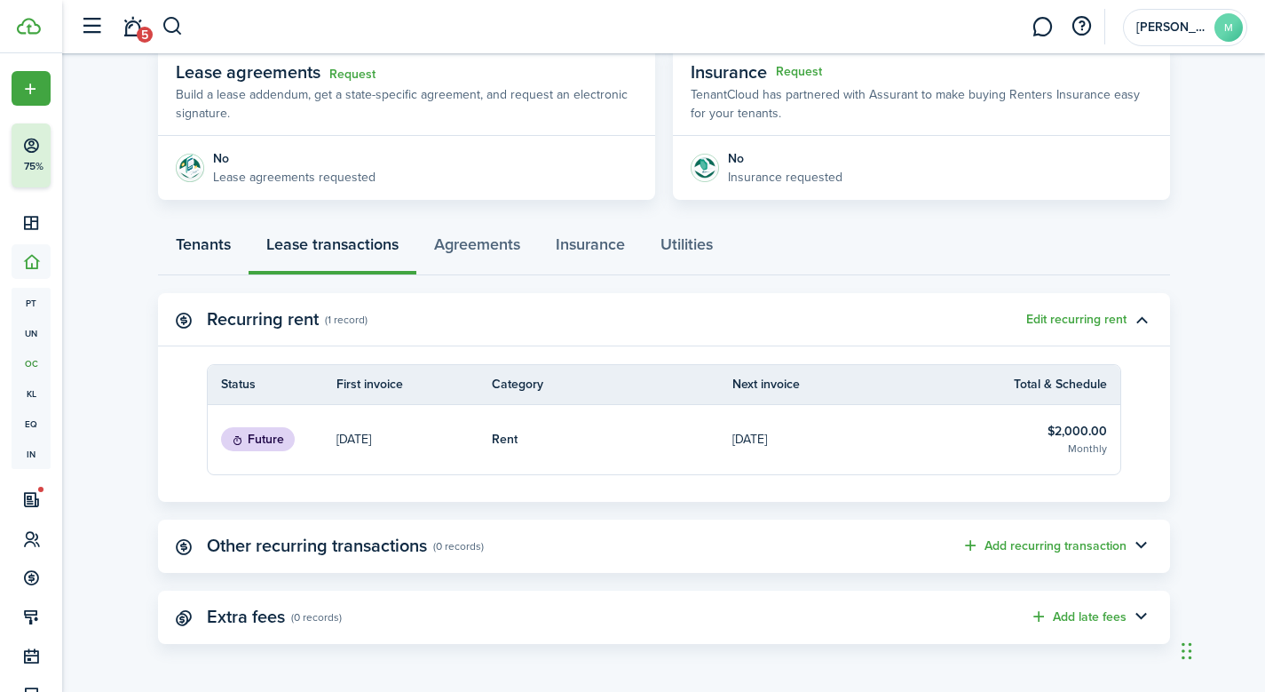
click at [217, 238] on link "Tenants" at bounding box center [203, 248] width 91 height 53
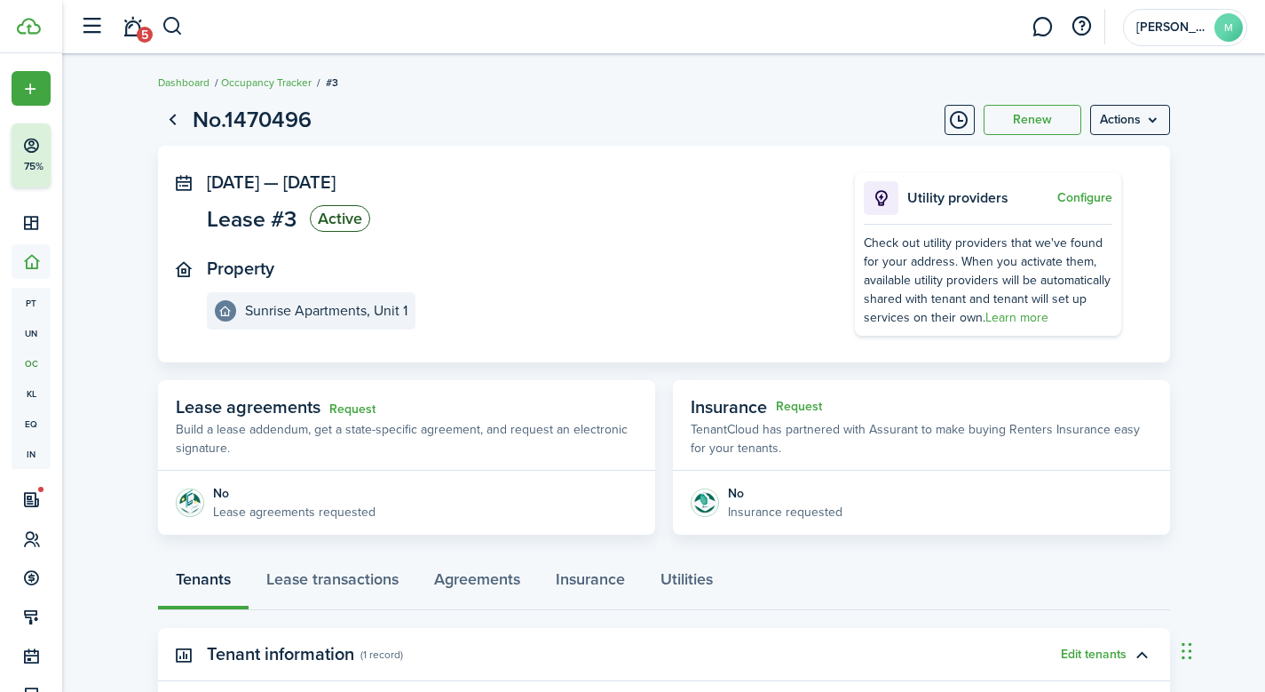
scroll to position [291, 0]
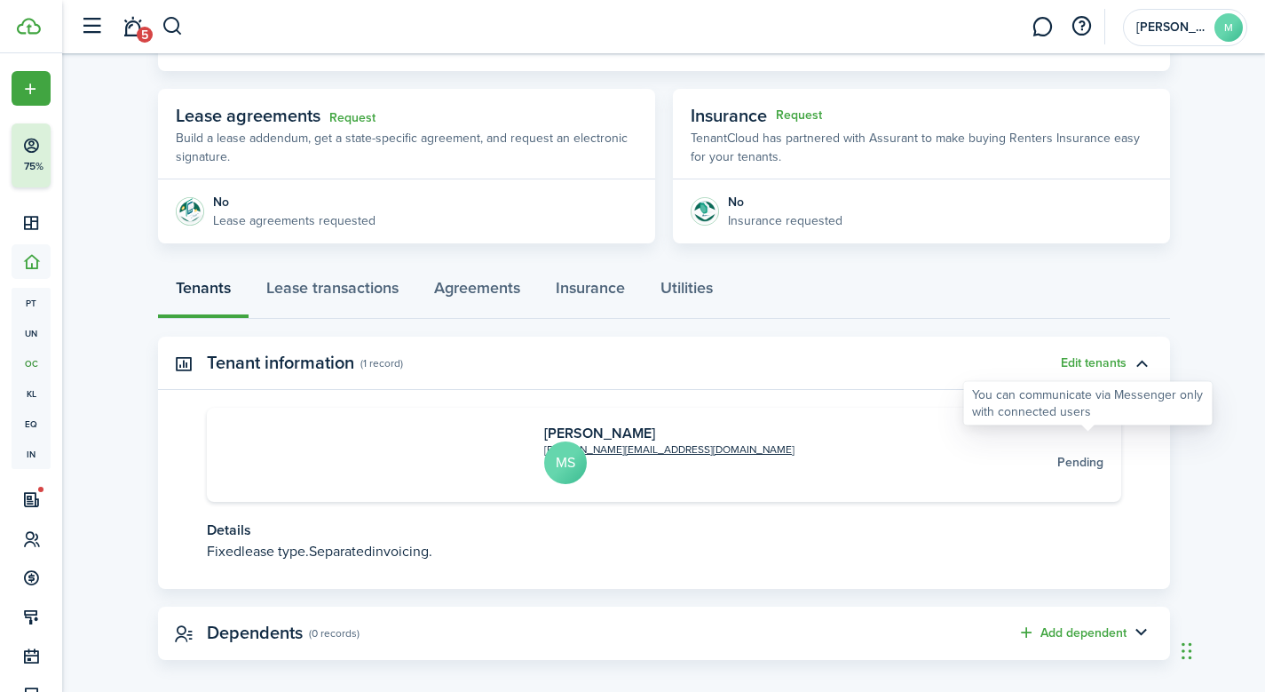
click at [1089, 450] on div at bounding box center [823, 462] width 559 height 25
click at [544, 444] on avatar-text "MS" at bounding box center [565, 462] width 43 height 43
click at [544, 439] on link "[PERSON_NAME]" at bounding box center [599, 433] width 111 height 20
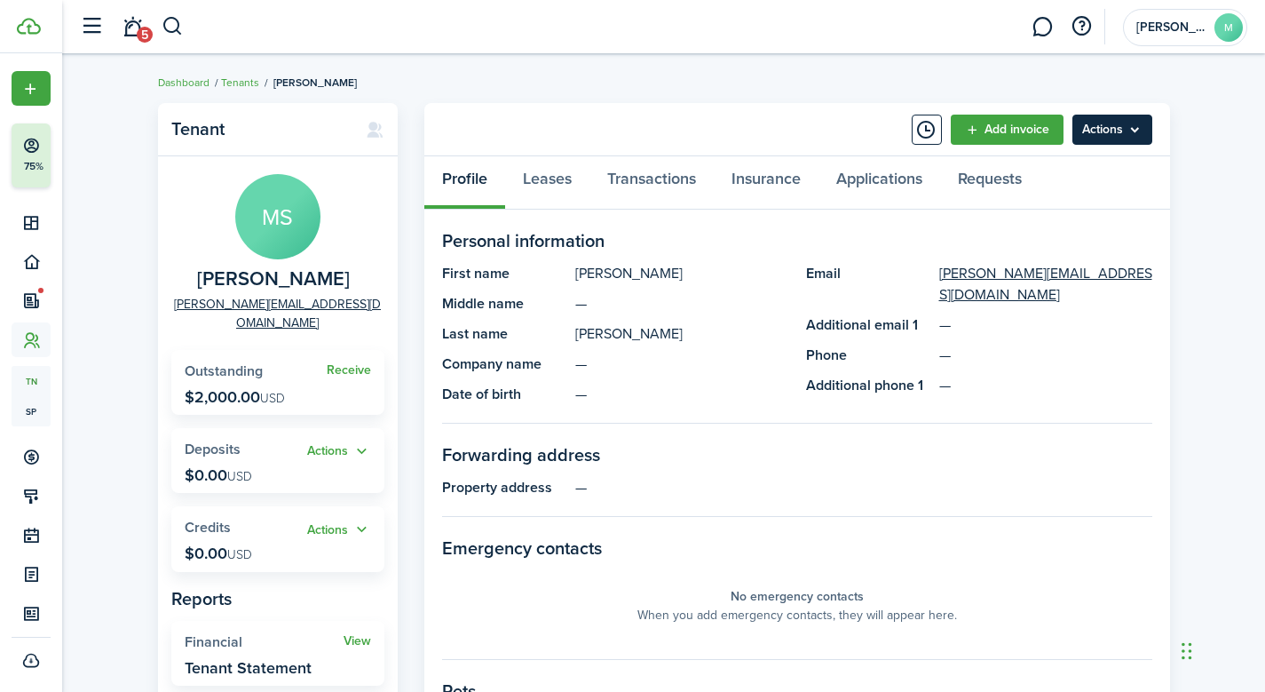
click at [1141, 125] on menu-btn "Actions" at bounding box center [1112, 130] width 80 height 30
click at [548, 179] on link "Leases" at bounding box center [547, 182] width 84 height 53
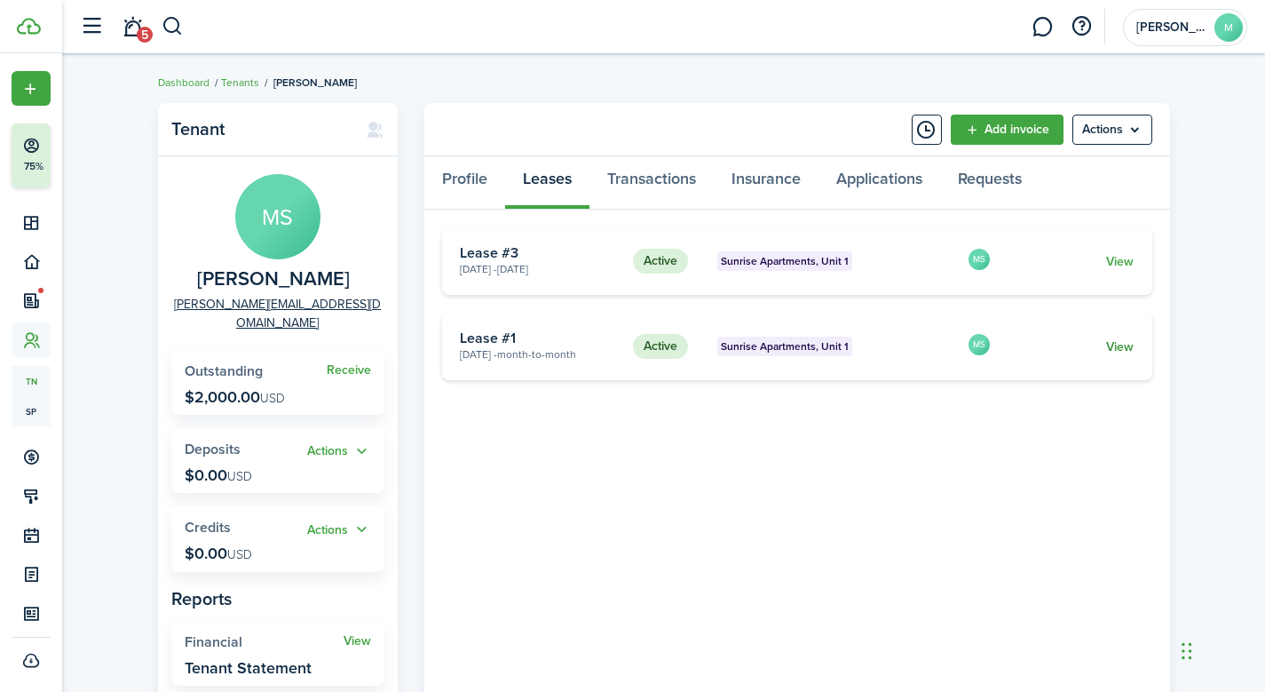
click at [1120, 344] on link "View" at bounding box center [1120, 346] width 28 height 19
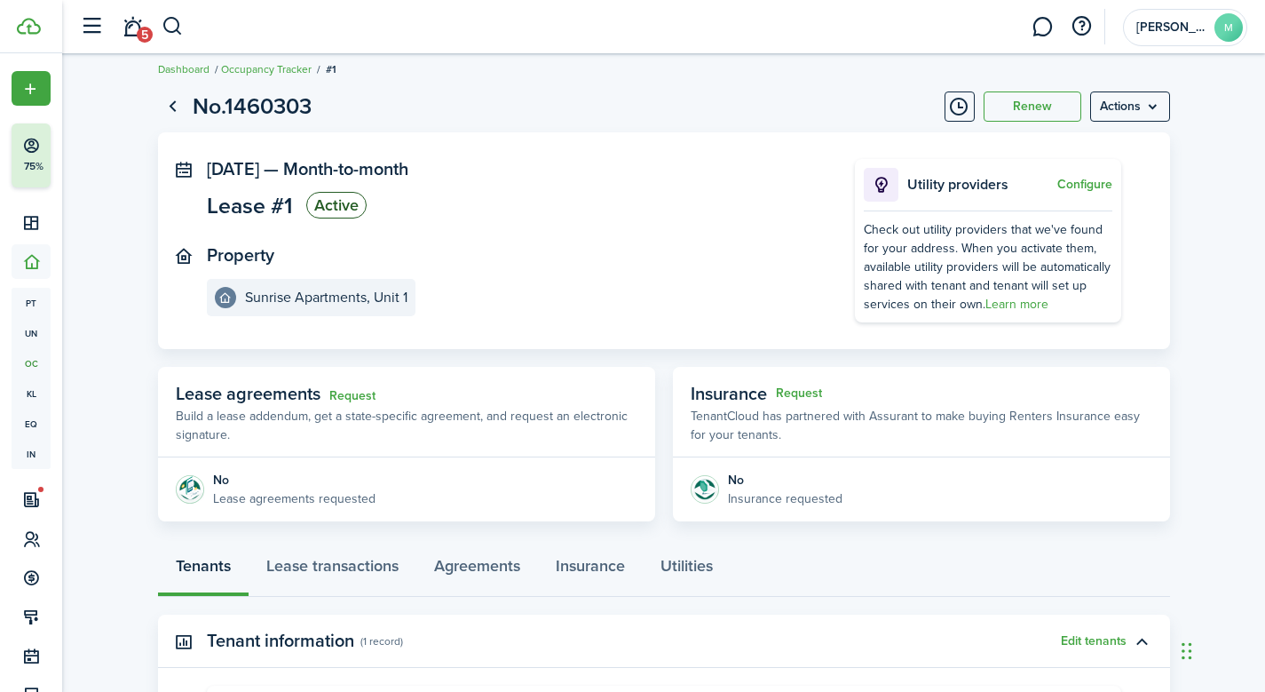
scroll to position [14, 0]
click at [352, 394] on link "Request" at bounding box center [352, 395] width 46 height 14
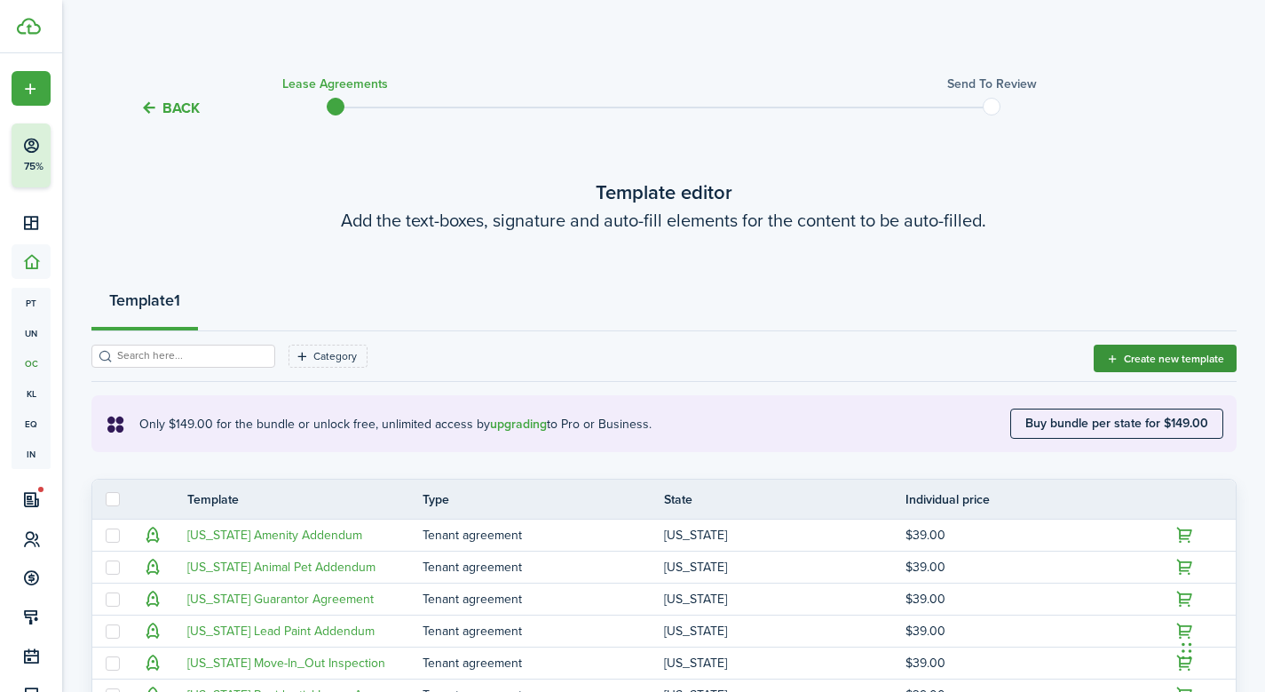
click at [1121, 355] on button "Create new template" at bounding box center [1165, 358] width 143 height 28
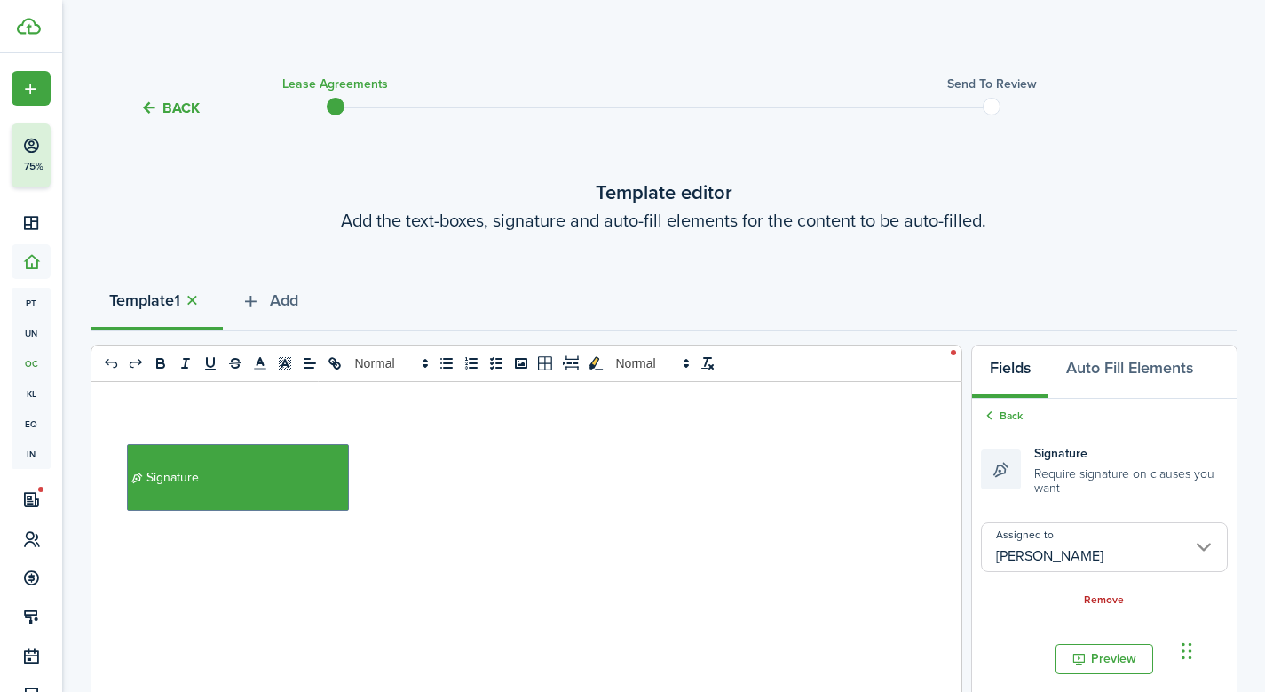
drag, startPoint x: 230, startPoint y: 482, endPoint x: 237, endPoint y: 578, distance: 96.1
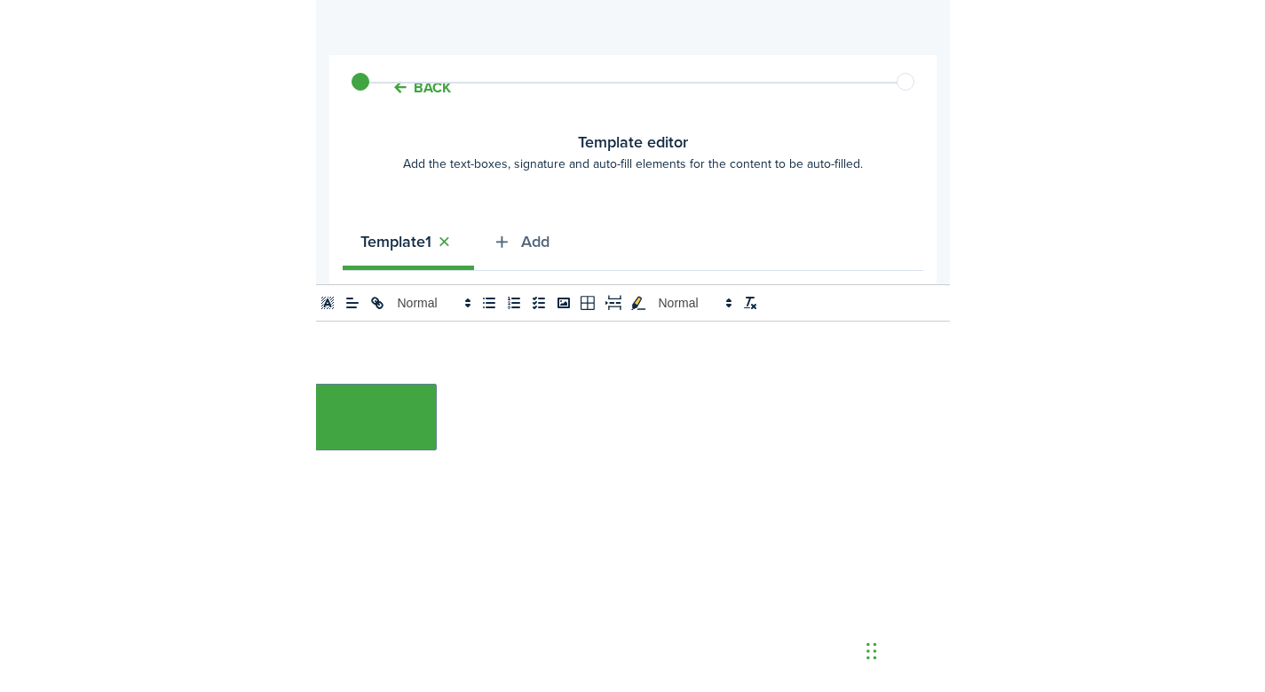
scroll to position [72, 0]
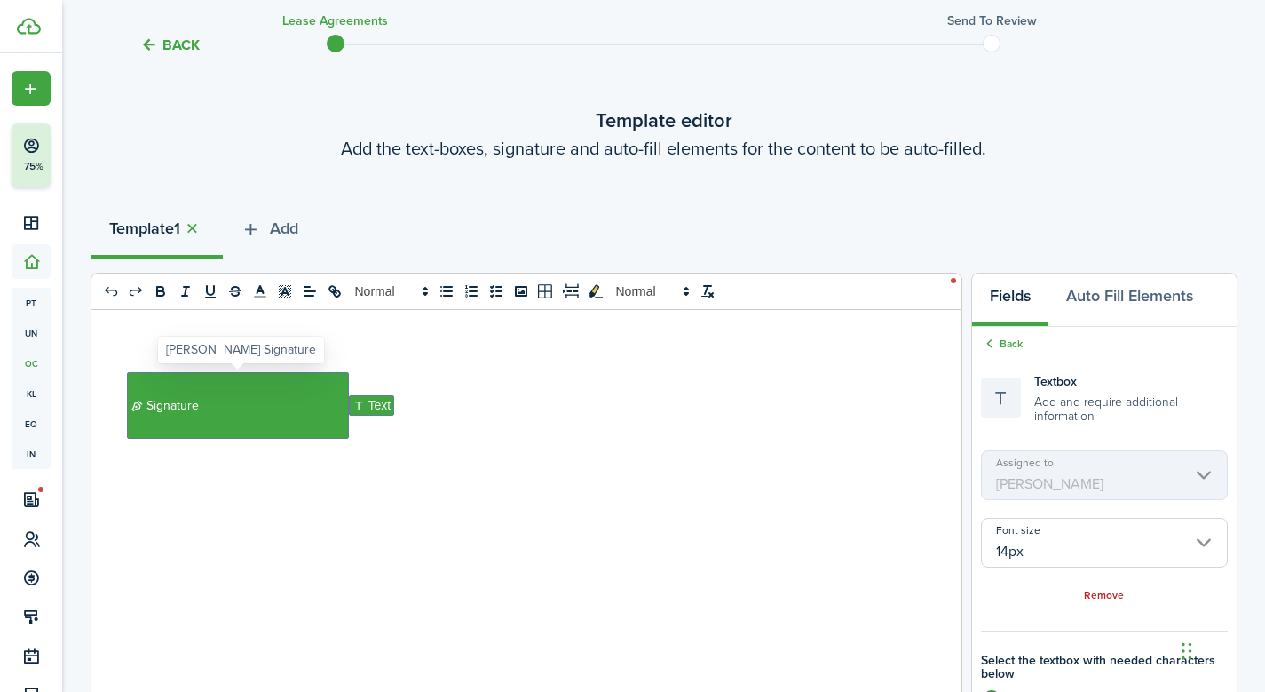
click at [203, 416] on span "Signature" at bounding box center [238, 405] width 222 height 67
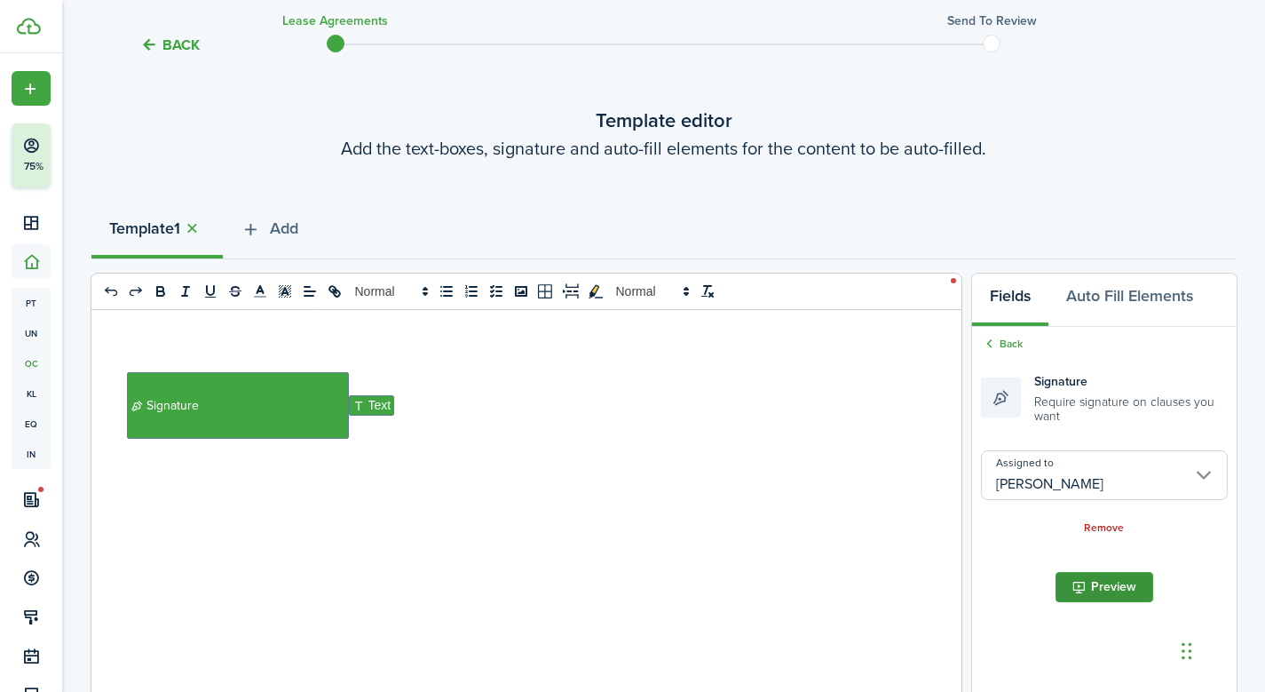
click at [1114, 584] on button "Preview" at bounding box center [1105, 587] width 98 height 30
